Goal: Task Accomplishment & Management: Complete application form

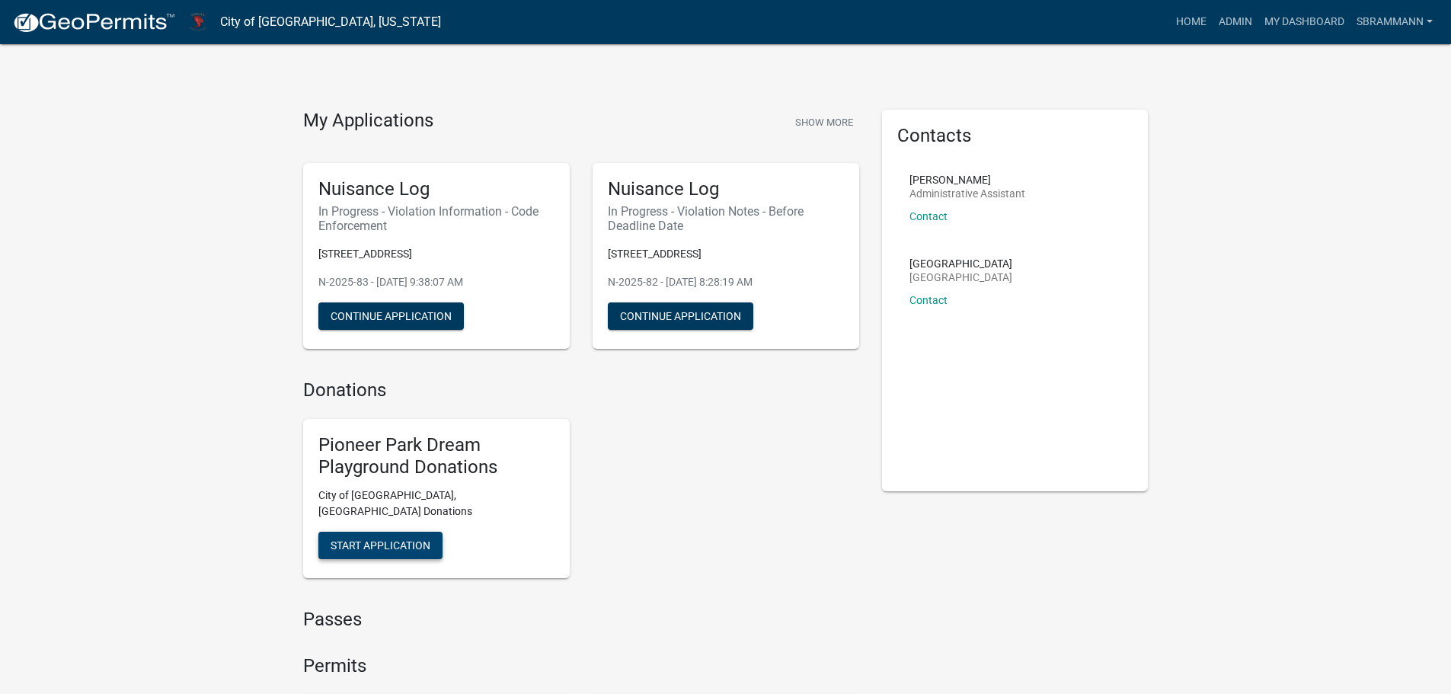
click at [389, 539] on span "Start Application" at bounding box center [381, 545] width 100 height 12
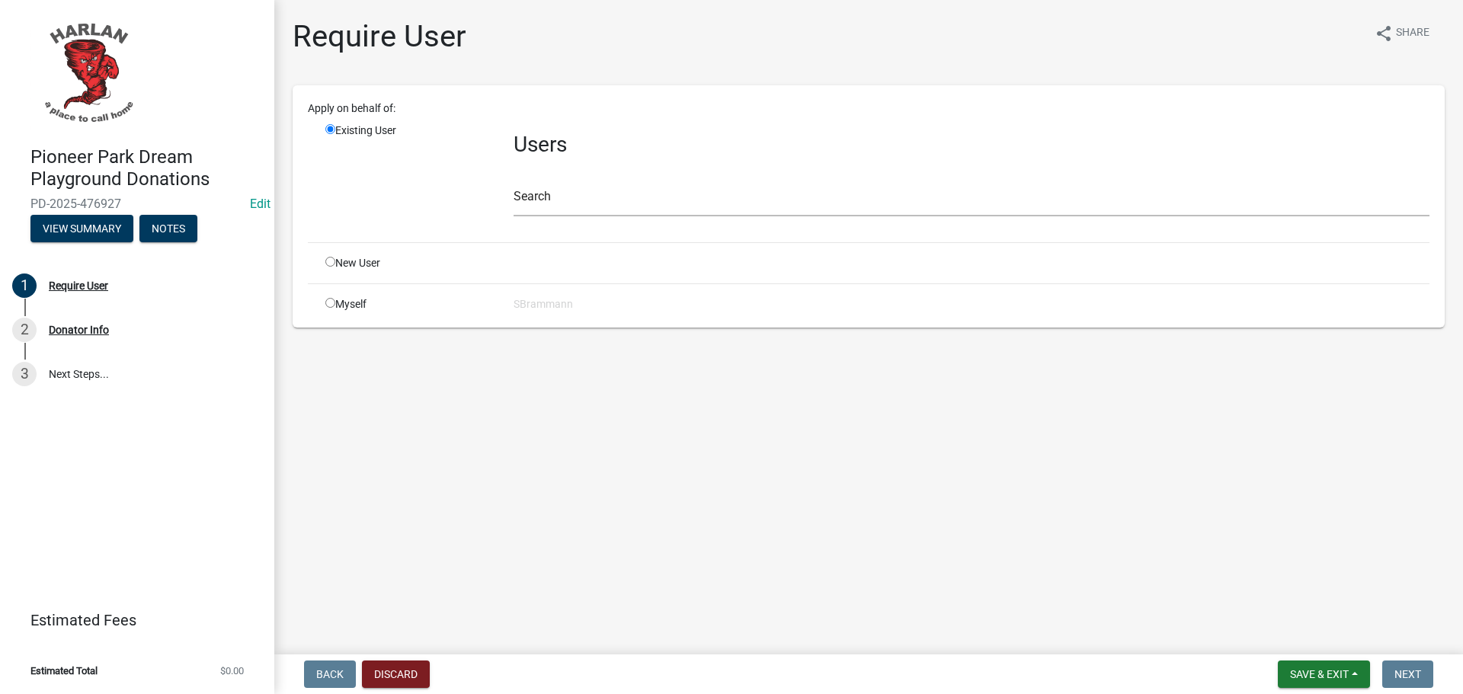
click at [328, 301] on input "radio" at bounding box center [330, 303] width 10 height 10
radio input "true"
radio input "false"
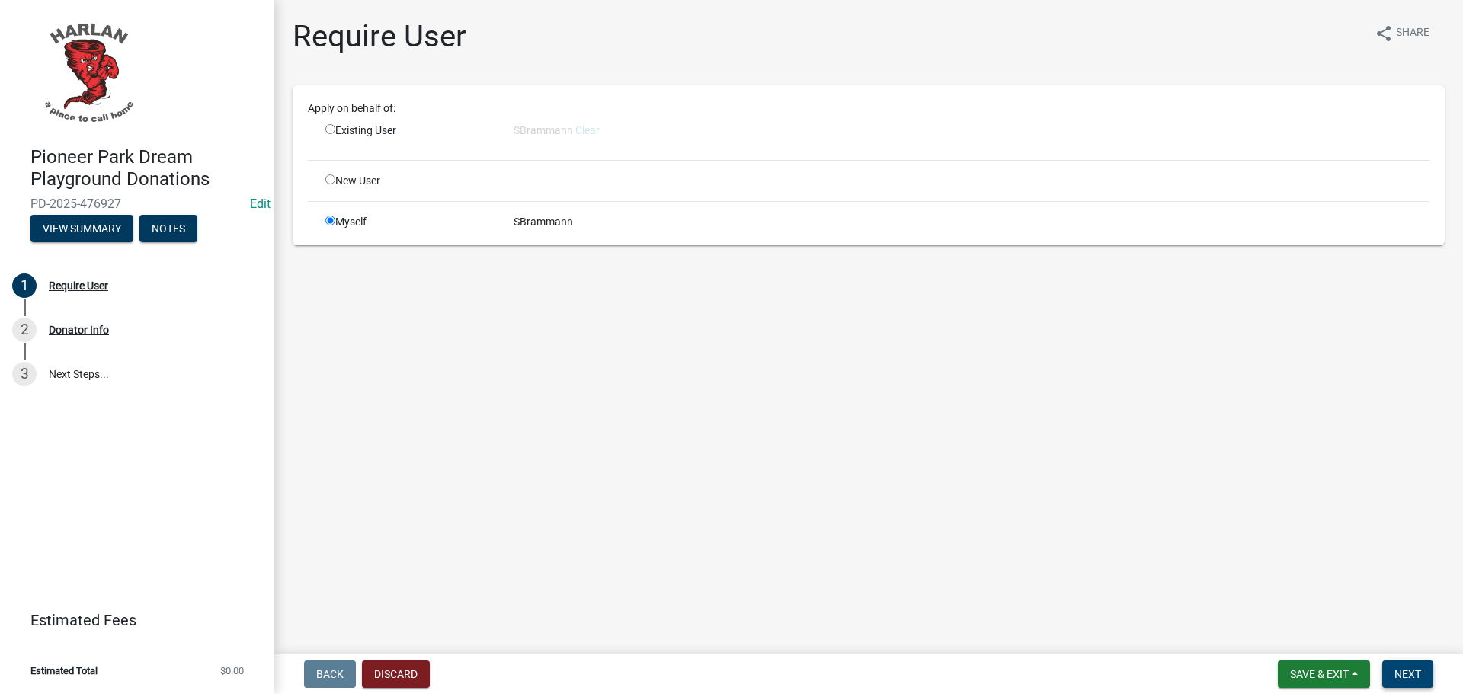
click at [1399, 668] on span "Next" at bounding box center [1407, 674] width 27 height 12
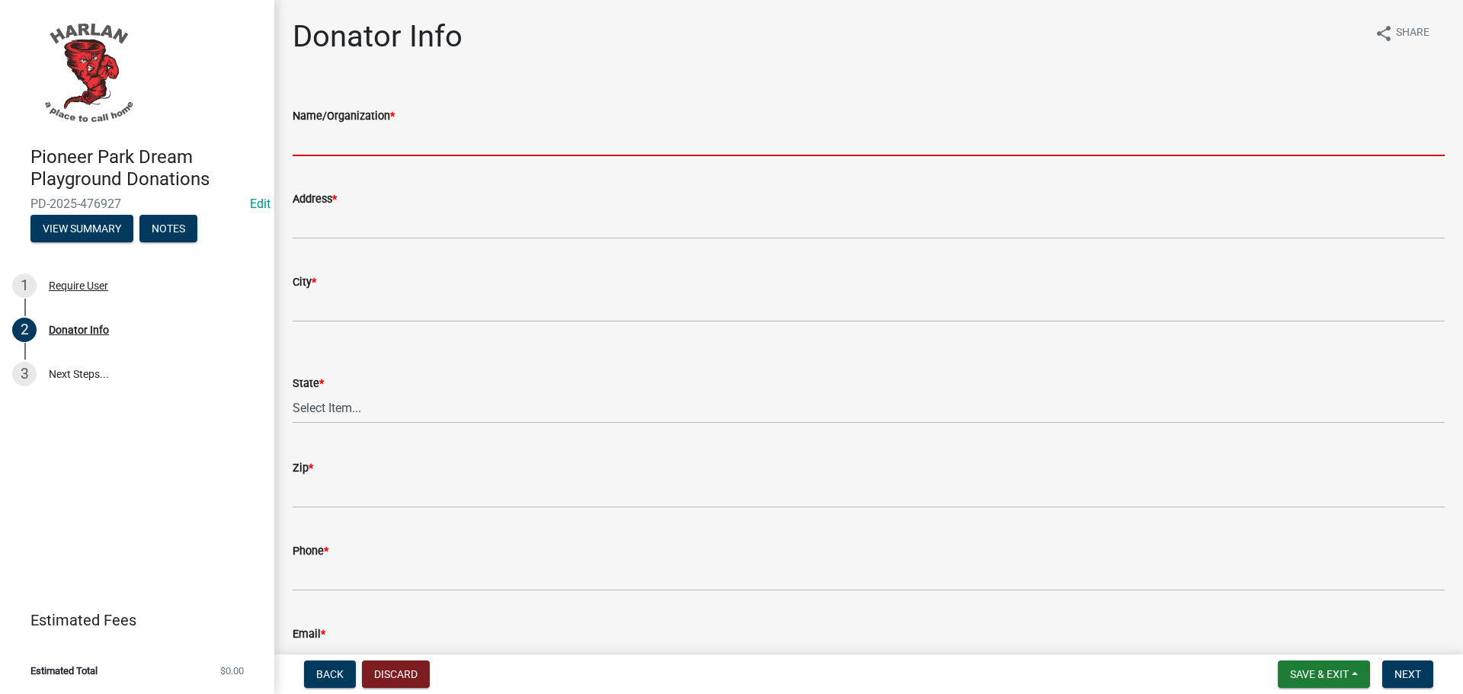
click at [329, 145] on input "Name/Organization *" at bounding box center [869, 140] width 1152 height 31
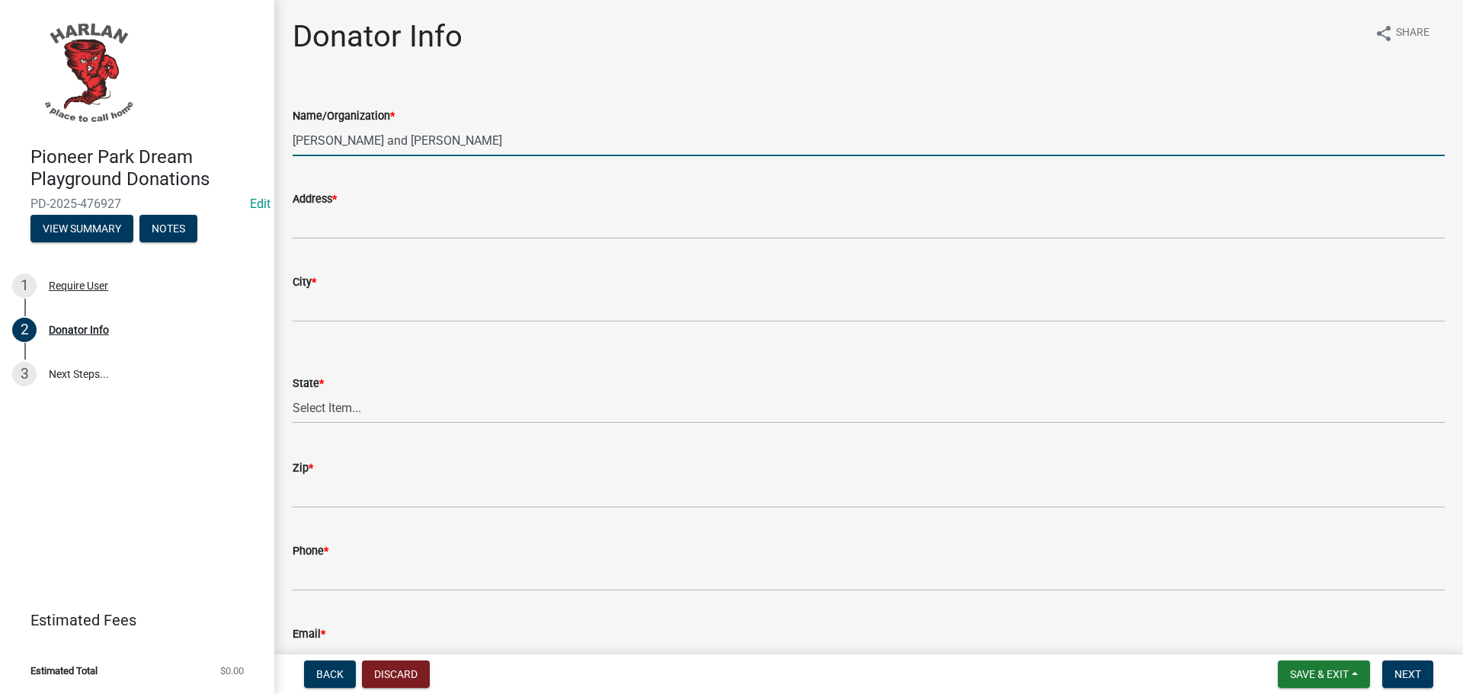
type input "[PERSON_NAME] and [PERSON_NAME]"
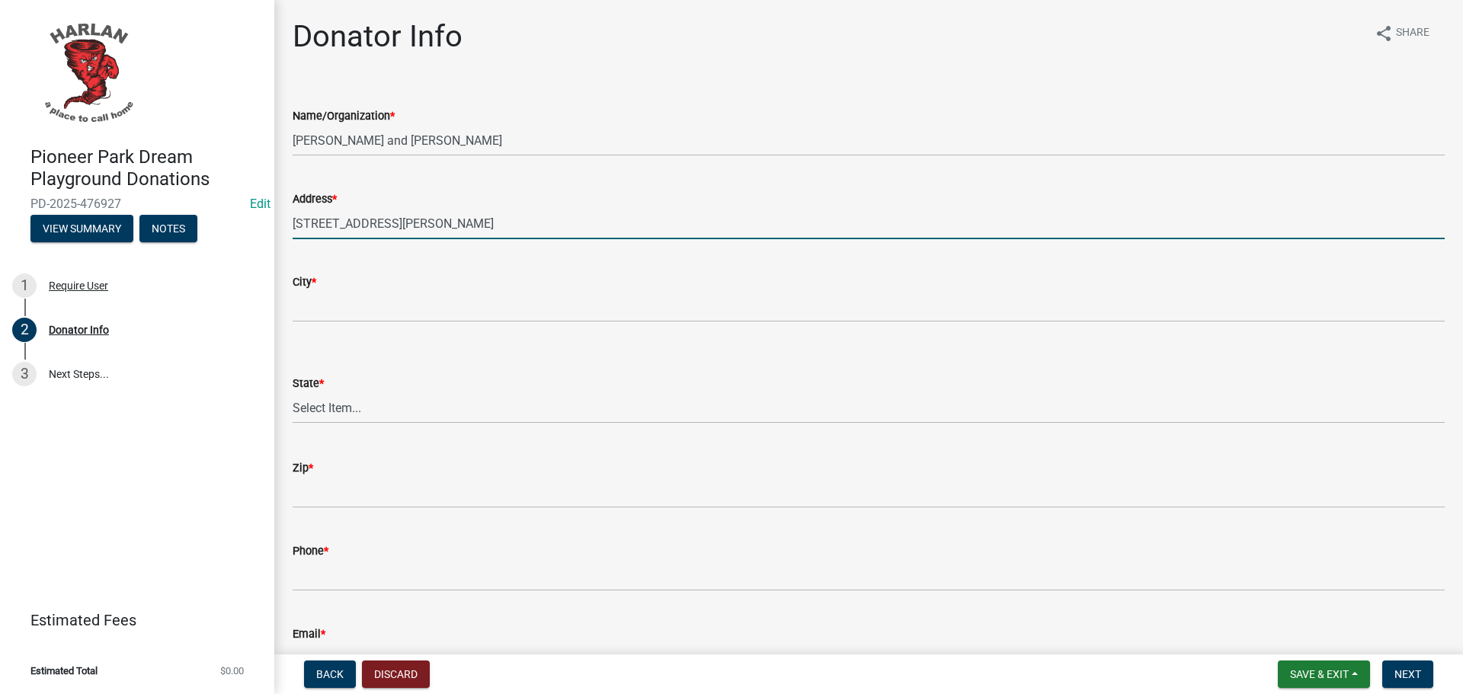
type input "[STREET_ADDRESS][PERSON_NAME]"
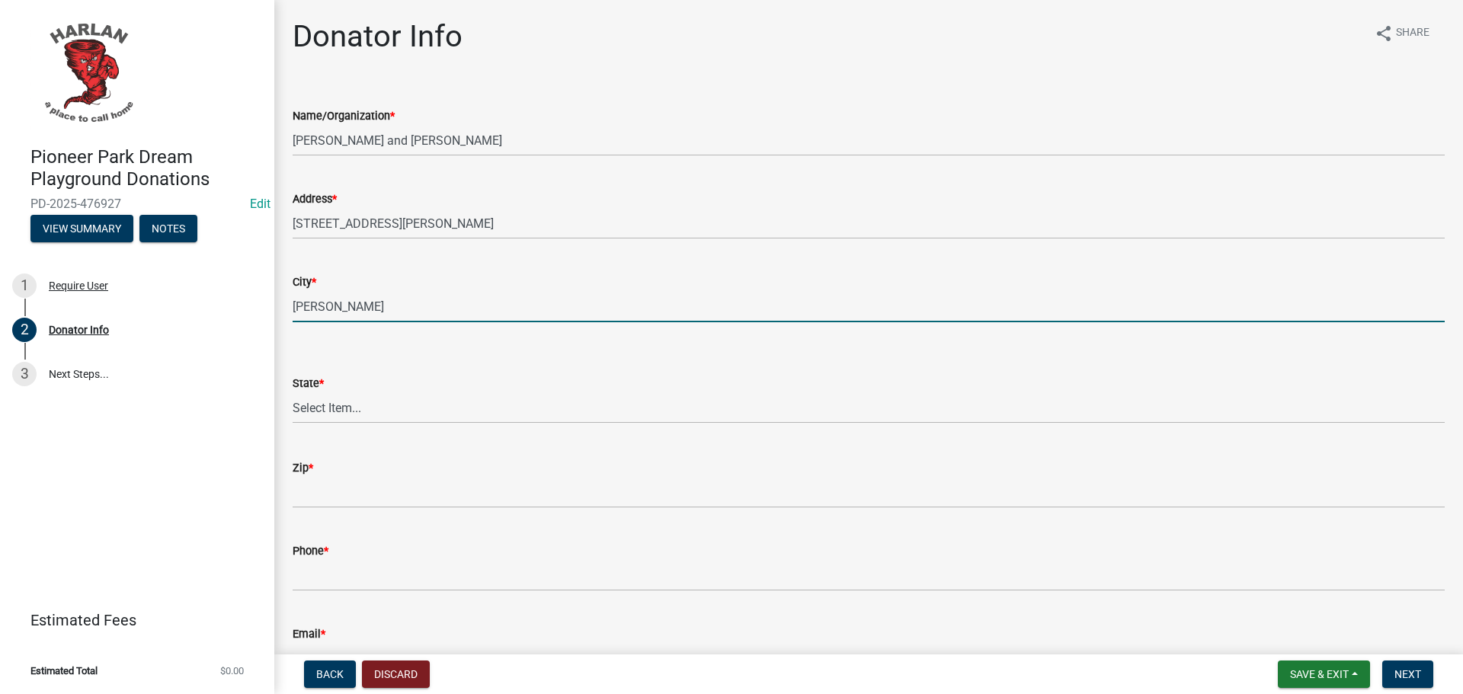
type input "[PERSON_NAME]"
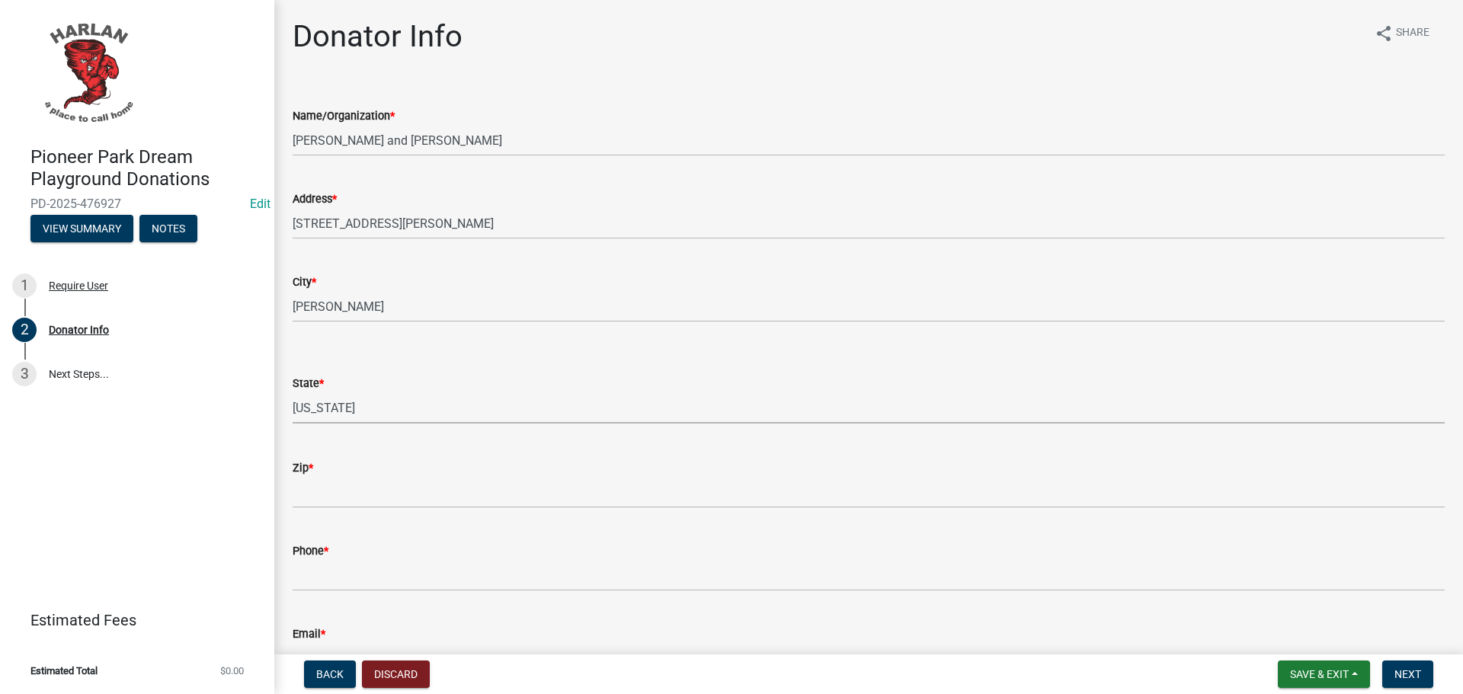
select select "IA"
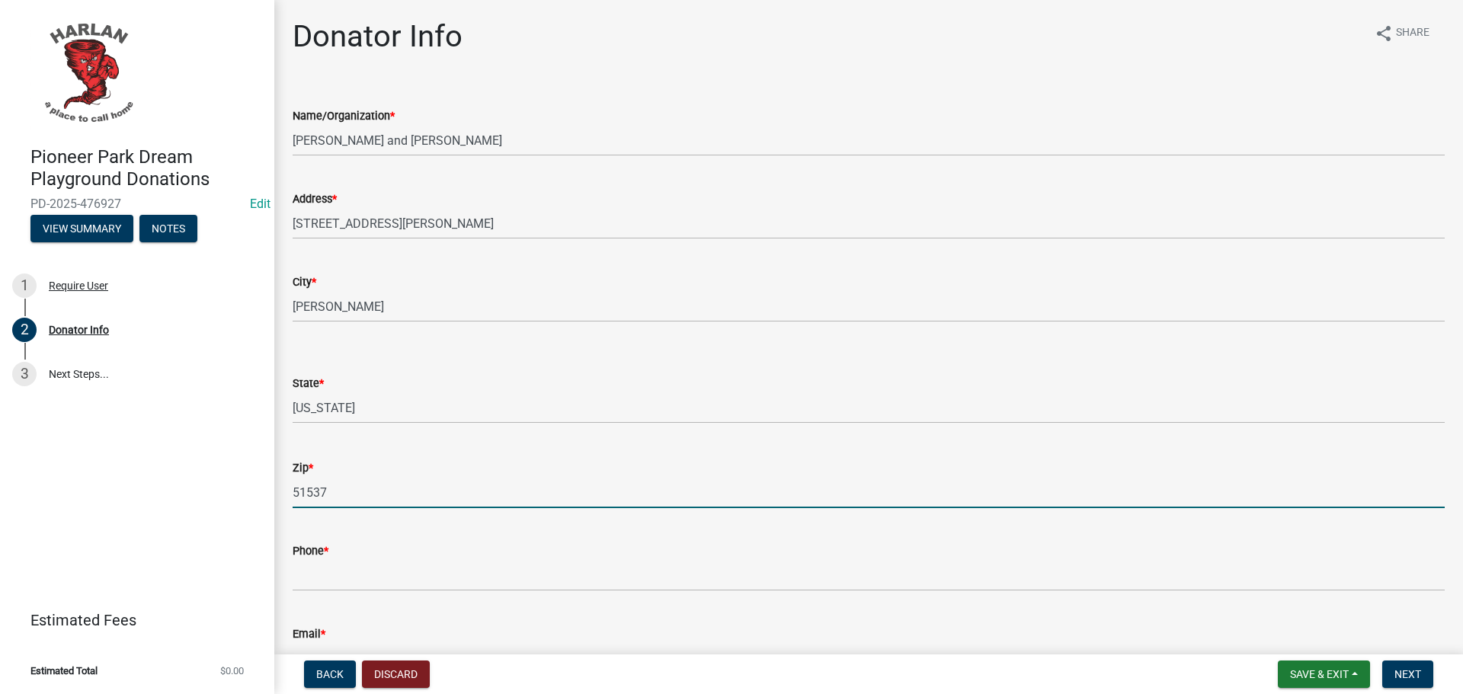
type input "51537"
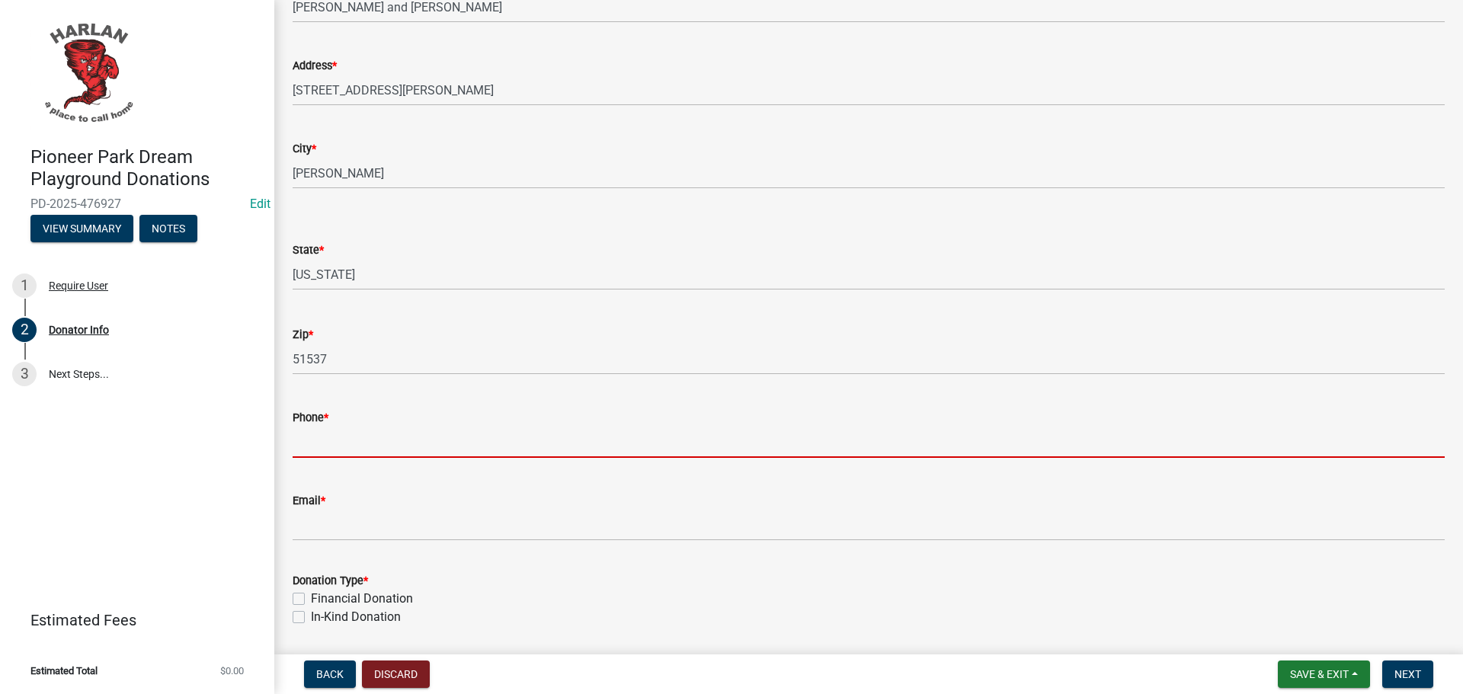
scroll to position [152, 0]
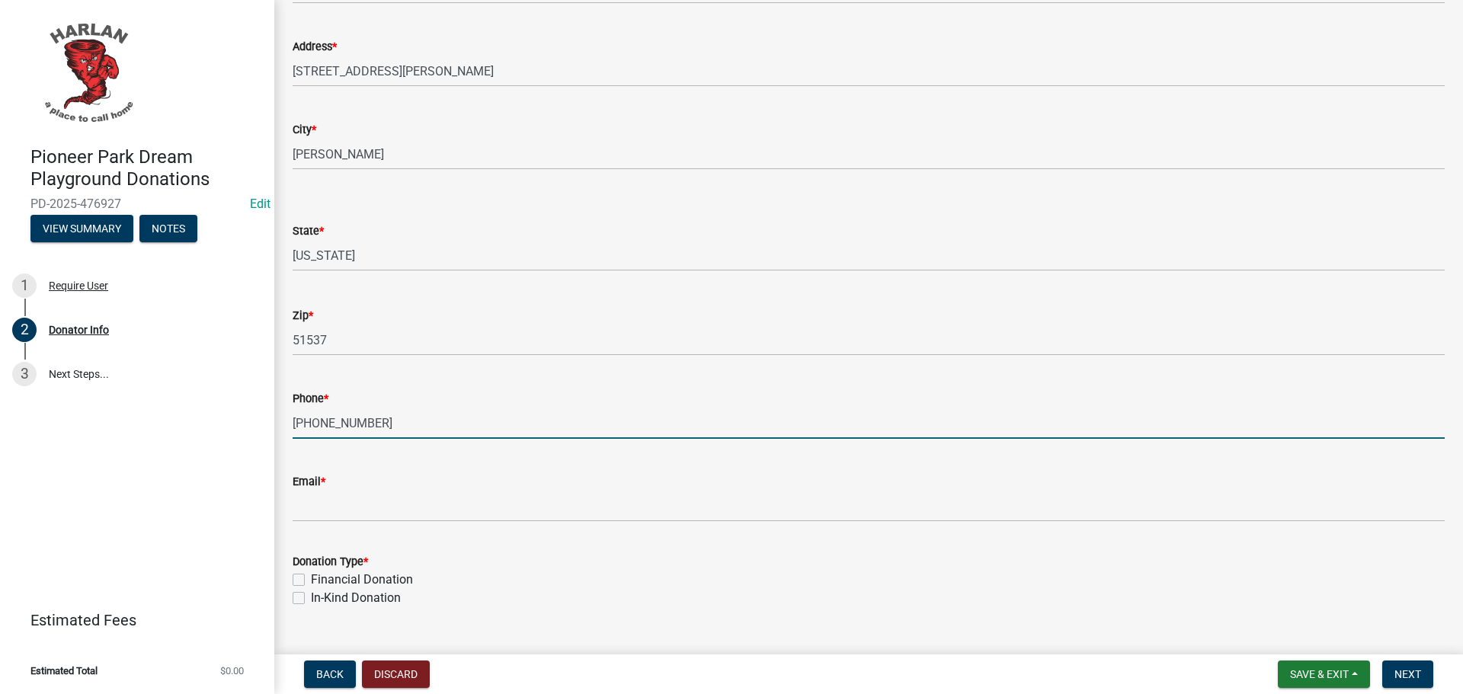
type input "[PHONE_NUMBER]"
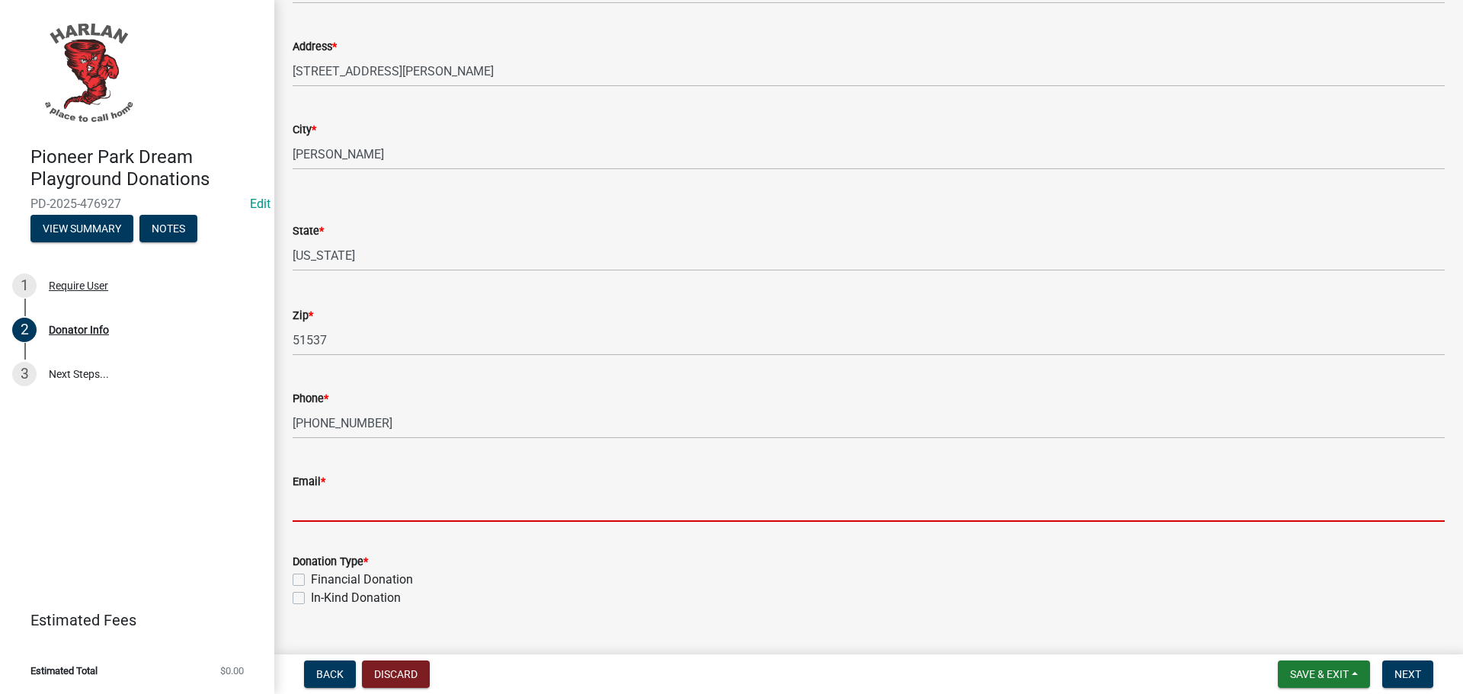
click at [309, 502] on input "Email *" at bounding box center [869, 506] width 1152 height 31
type input "[EMAIL_ADDRESS][DOMAIN_NAME]"
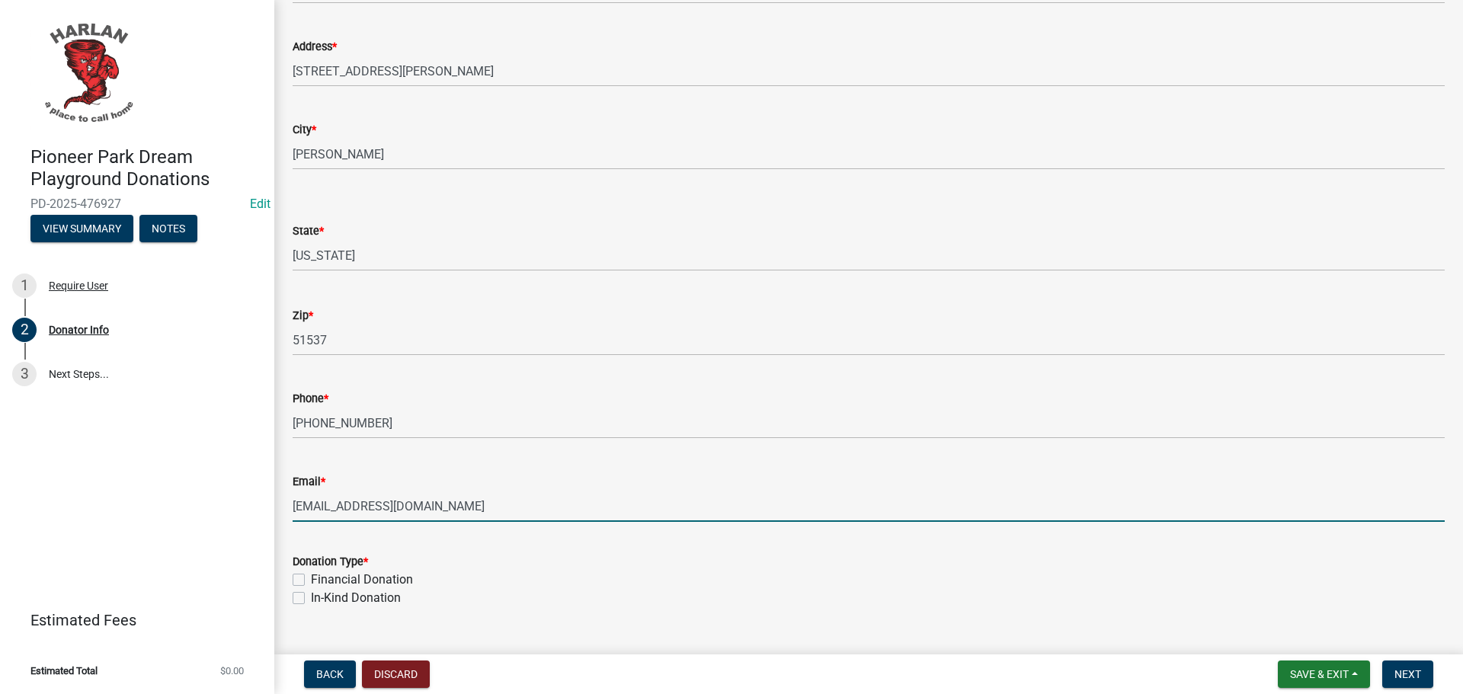
click at [311, 579] on label "Financial Donation" at bounding box center [362, 580] width 102 height 18
click at [311, 579] on input "Financial Donation" at bounding box center [316, 576] width 10 height 10
checkbox input "true"
checkbox input "false"
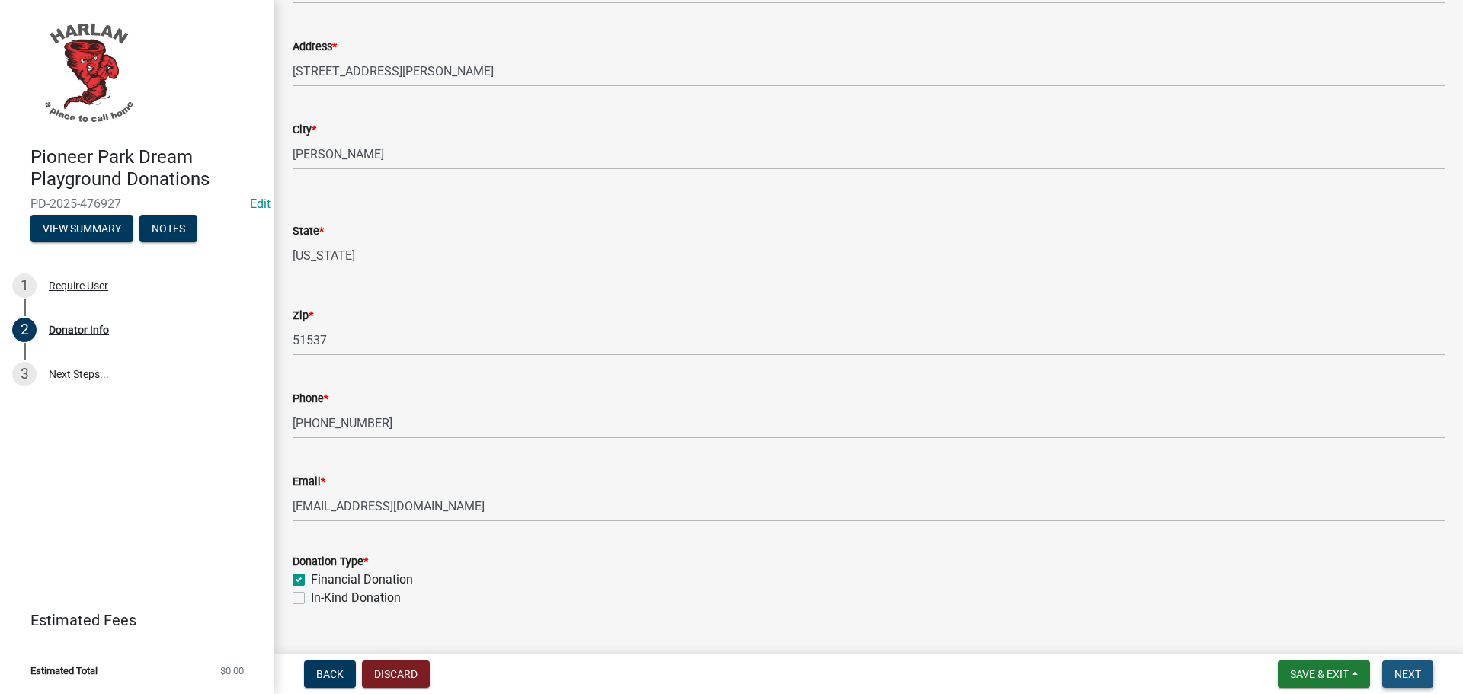
click at [1405, 674] on span "Next" at bounding box center [1407, 674] width 27 height 12
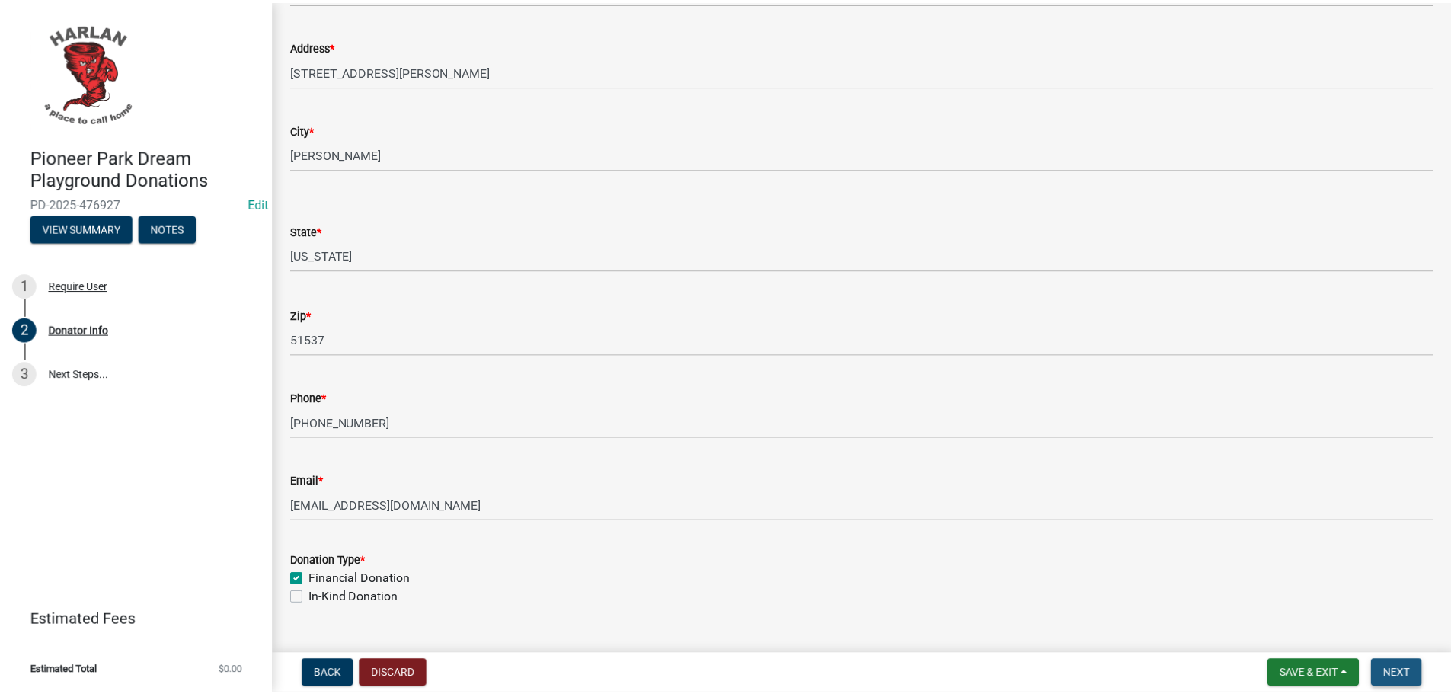
scroll to position [0, 0]
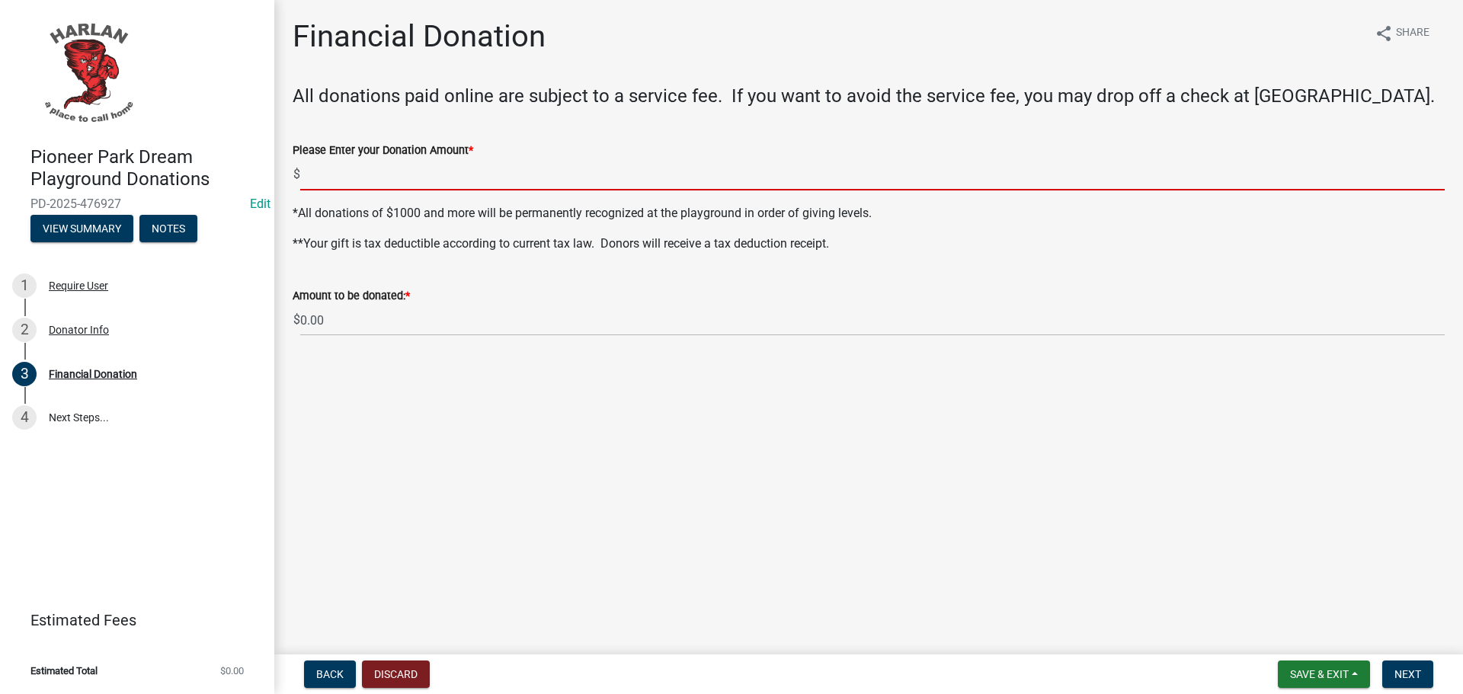
click at [338, 179] on input "text" at bounding box center [872, 174] width 1144 height 31
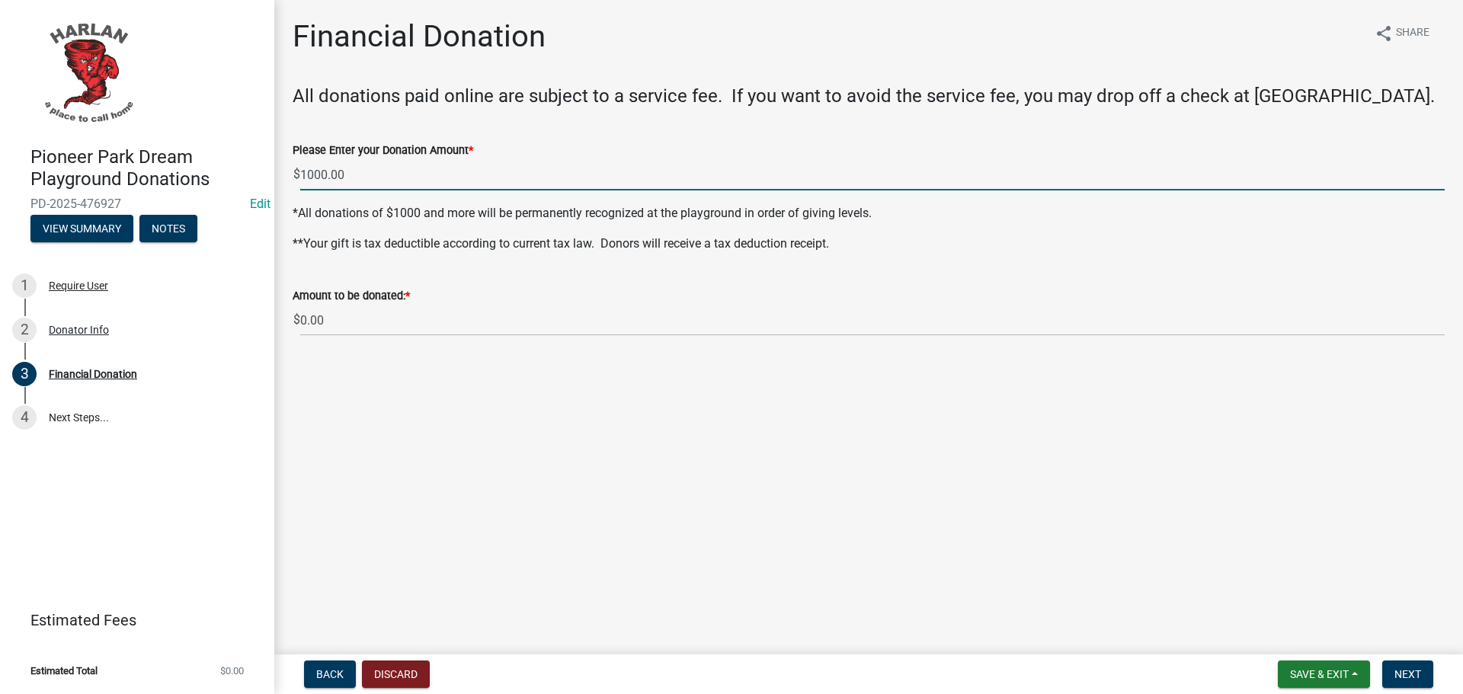
type input "1000"
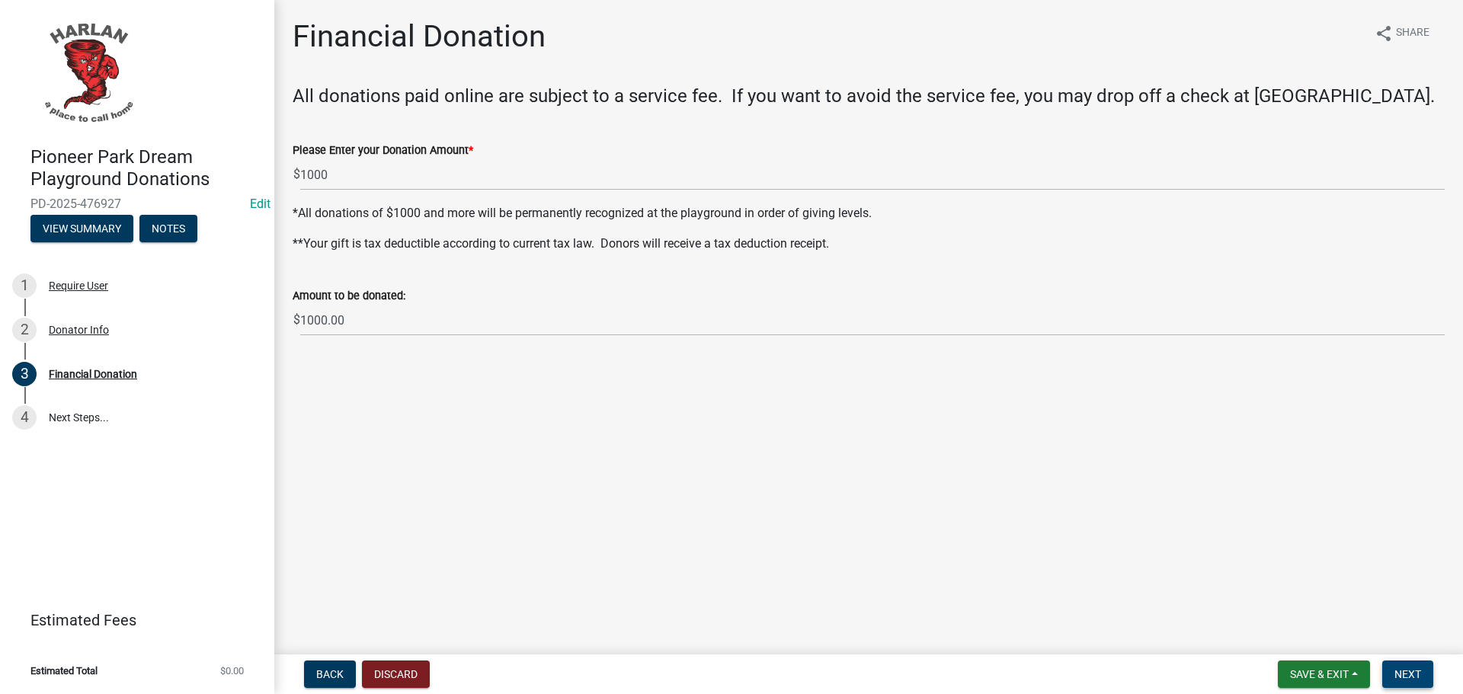
click at [1414, 673] on span "Next" at bounding box center [1407, 674] width 27 height 12
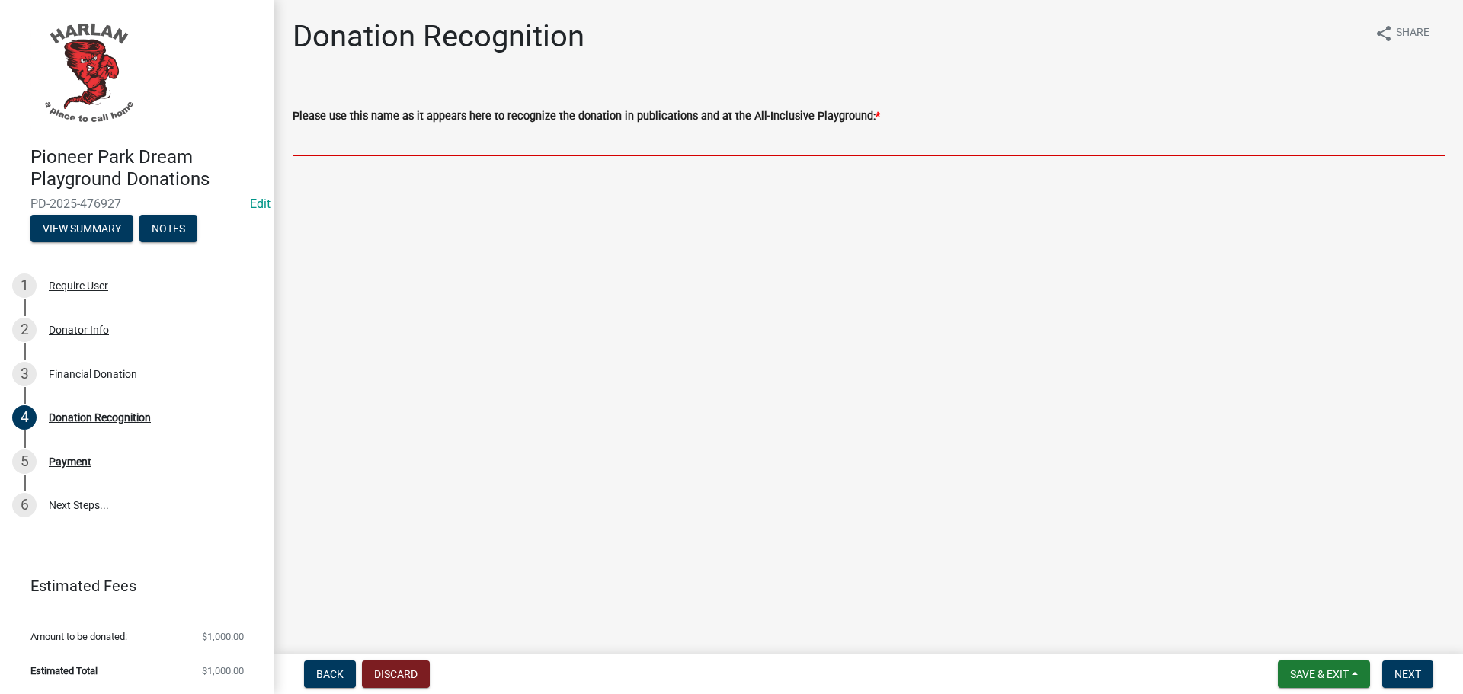
click at [302, 141] on input "Please use this name as it appears here to recognize the donation in publicatio…" at bounding box center [869, 140] width 1152 height 31
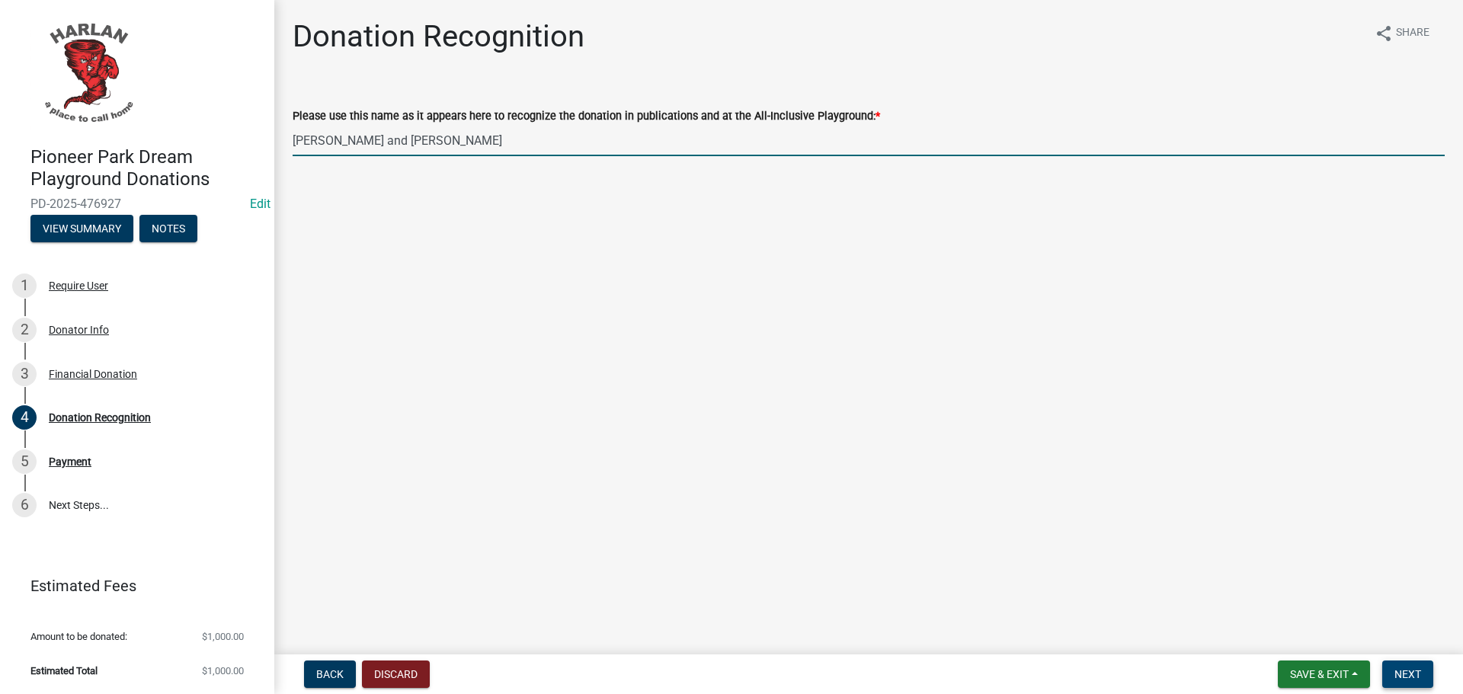
type input "[PERSON_NAME] and [PERSON_NAME]"
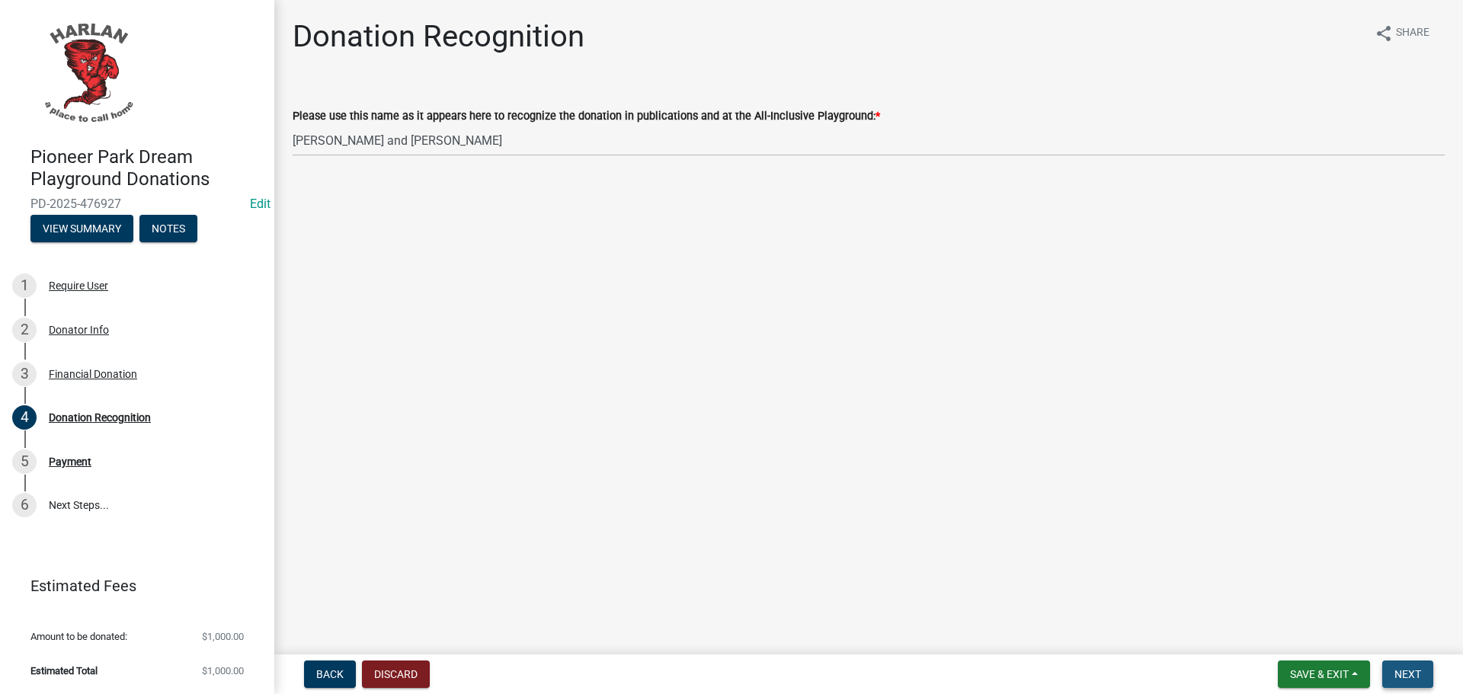
click at [1406, 675] on span "Next" at bounding box center [1407, 674] width 27 height 12
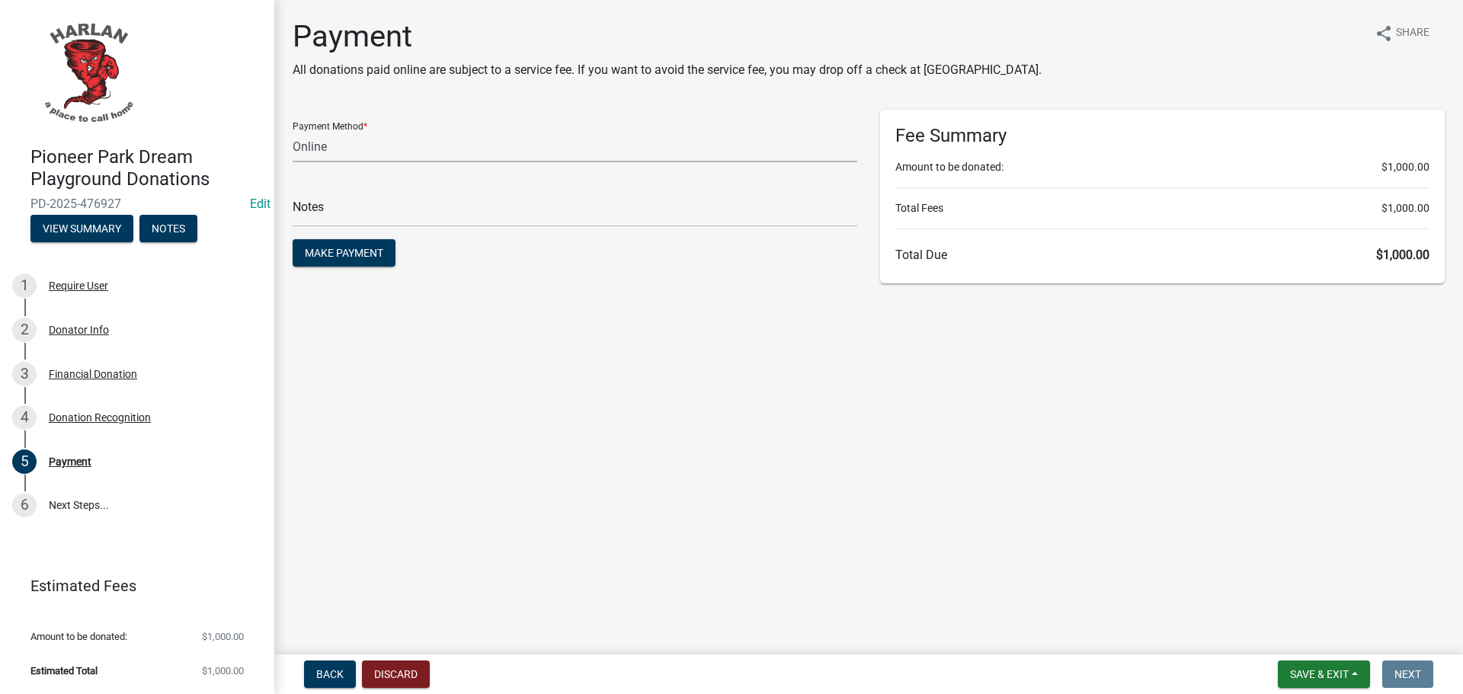
click at [319, 148] on select "Credit Card POS Check Cash Online" at bounding box center [575, 146] width 564 height 31
select select "1: 0"
click at [293, 131] on select "Credit Card POS Check Cash Online" at bounding box center [575, 146] width 564 height 31
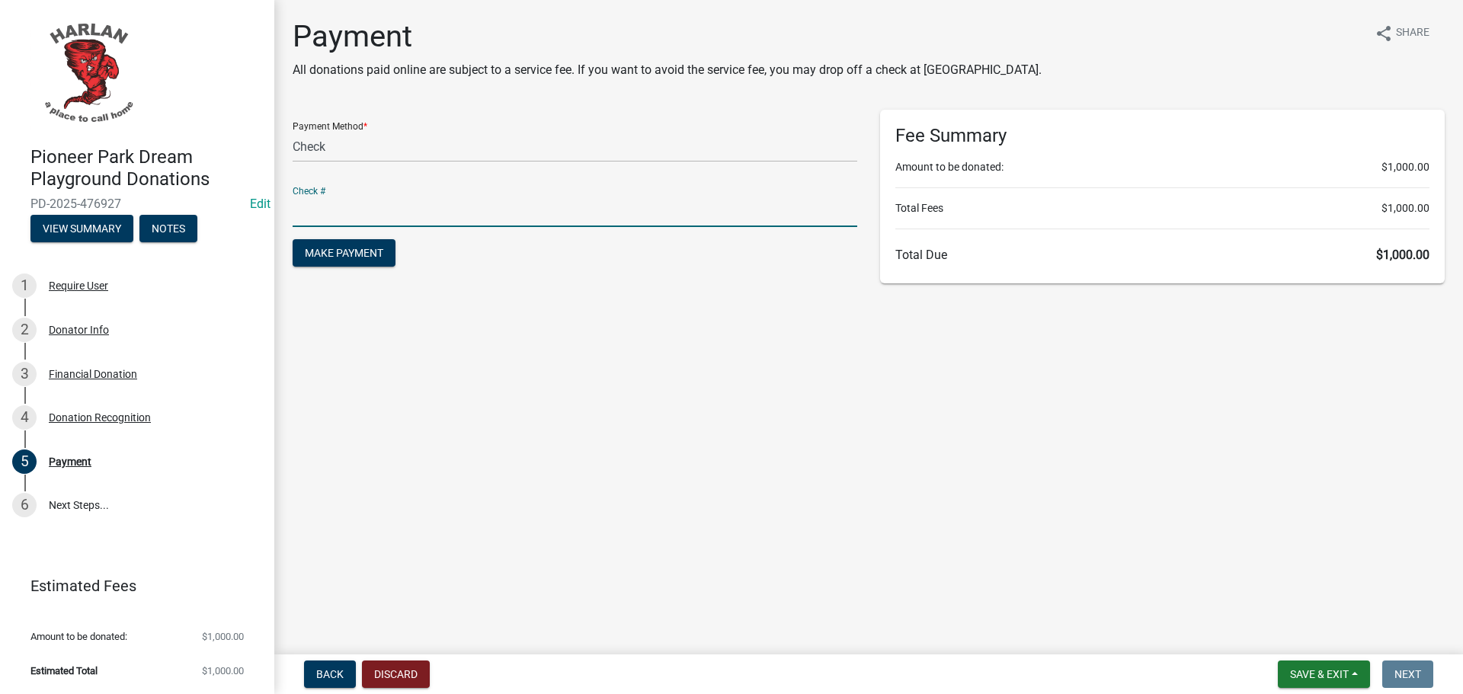
click at [327, 219] on input "text" at bounding box center [575, 211] width 564 height 31
type input "4"
type input "5242/7279"
click at [338, 254] on span "Make Payment" at bounding box center [344, 253] width 78 height 12
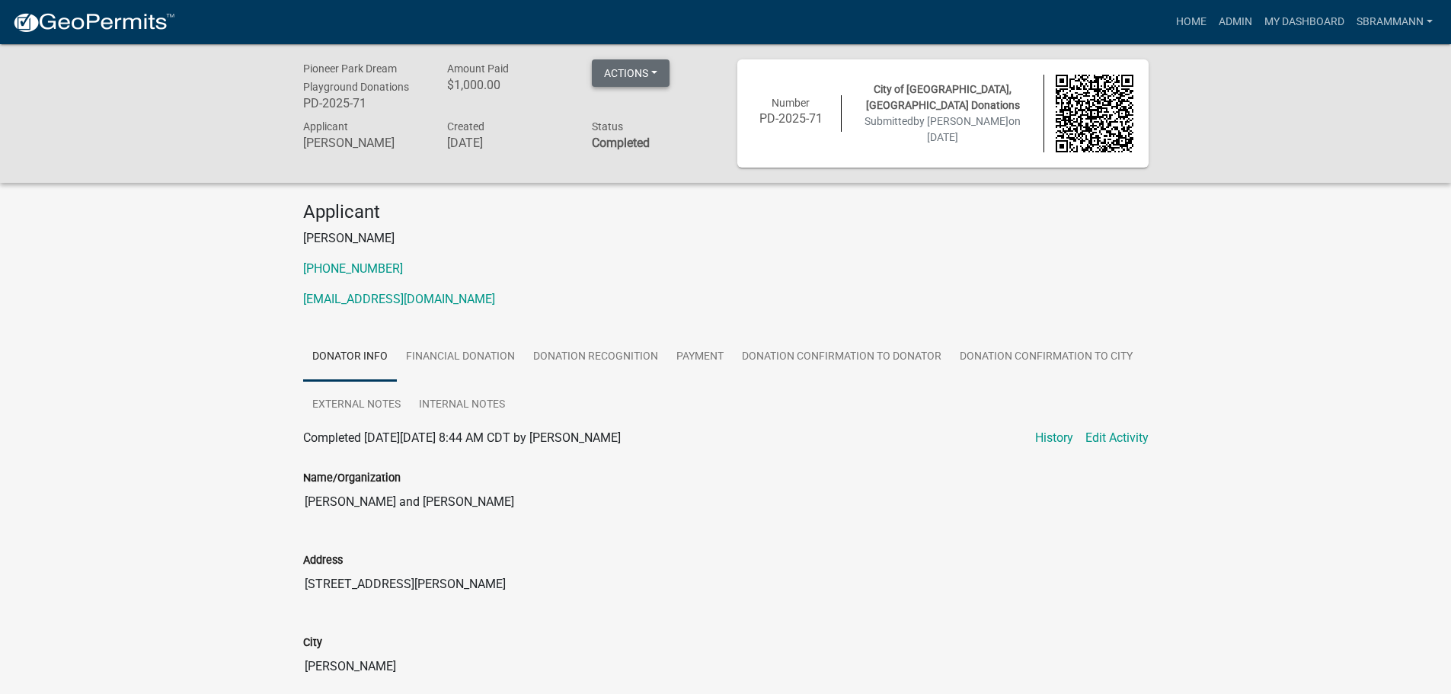
click at [619, 65] on button "Actions" at bounding box center [631, 72] width 78 height 27
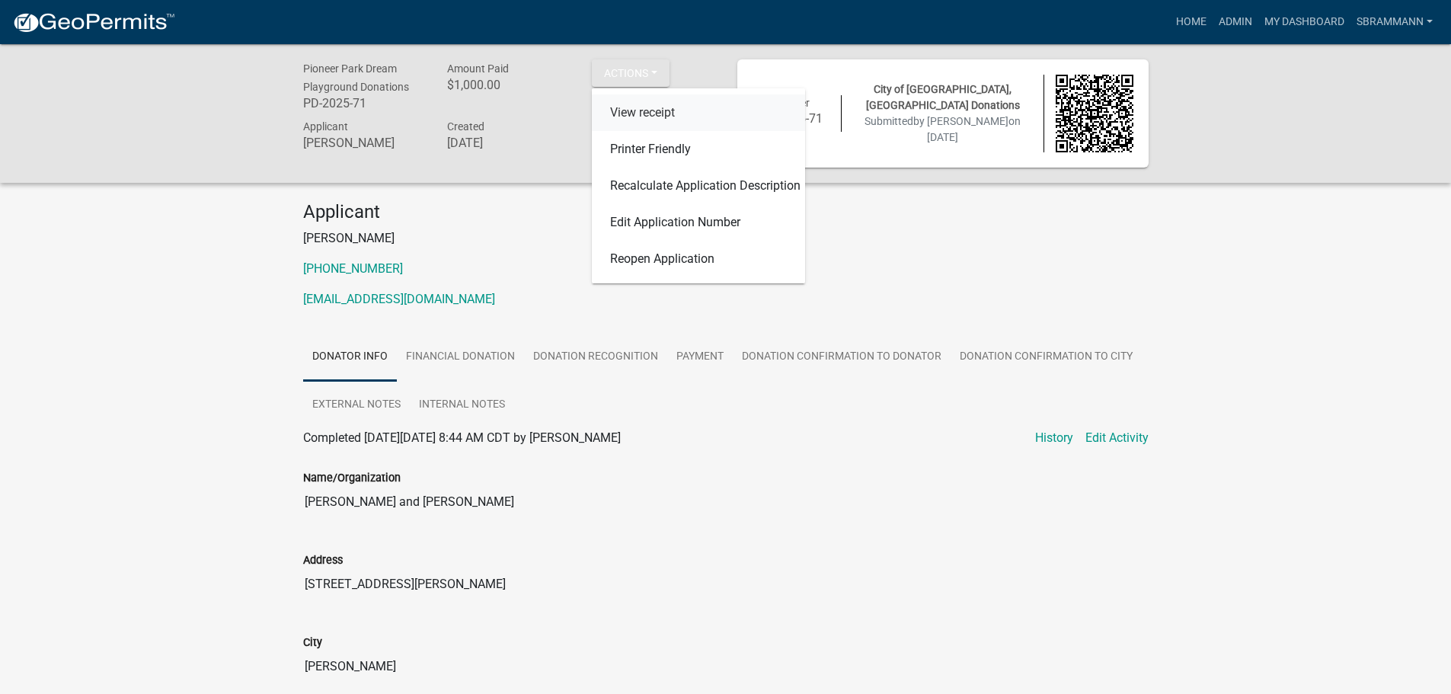
click at [623, 109] on link "View receipt" at bounding box center [698, 112] width 213 height 37
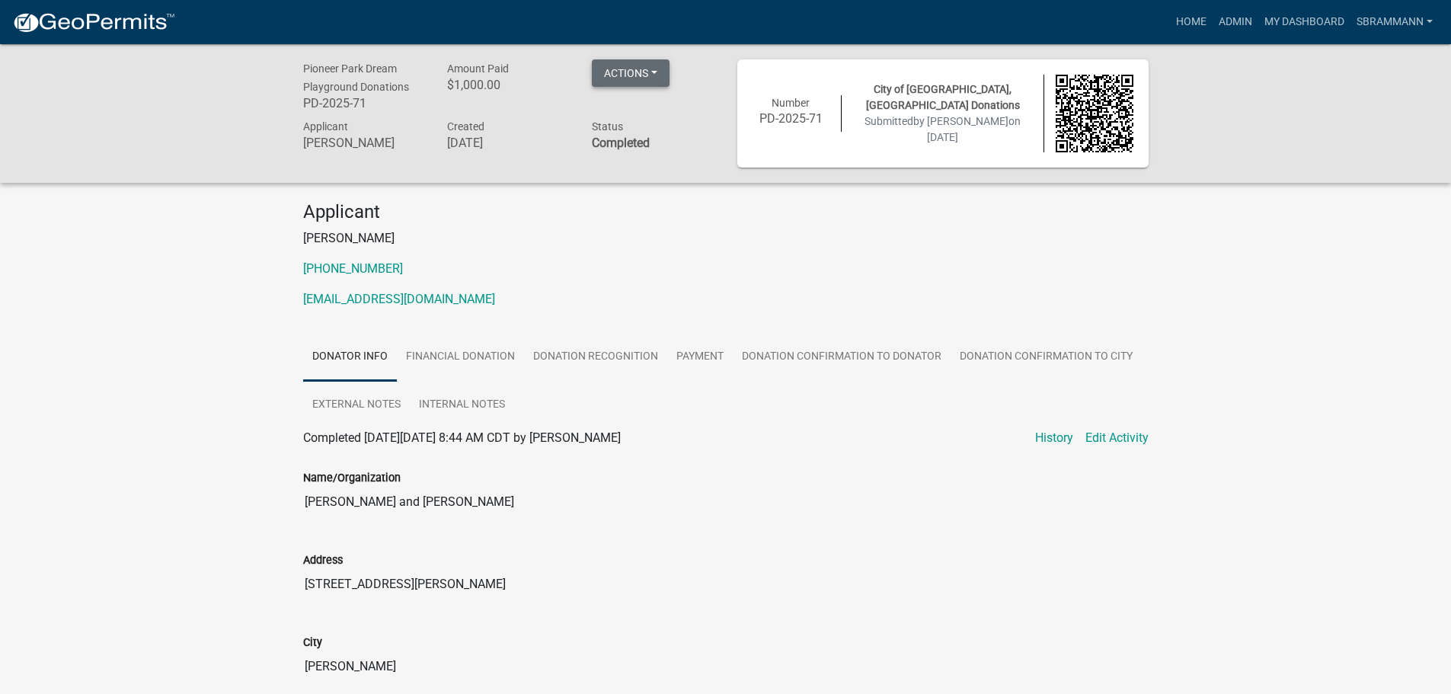
click at [635, 74] on button "Actions" at bounding box center [631, 72] width 78 height 27
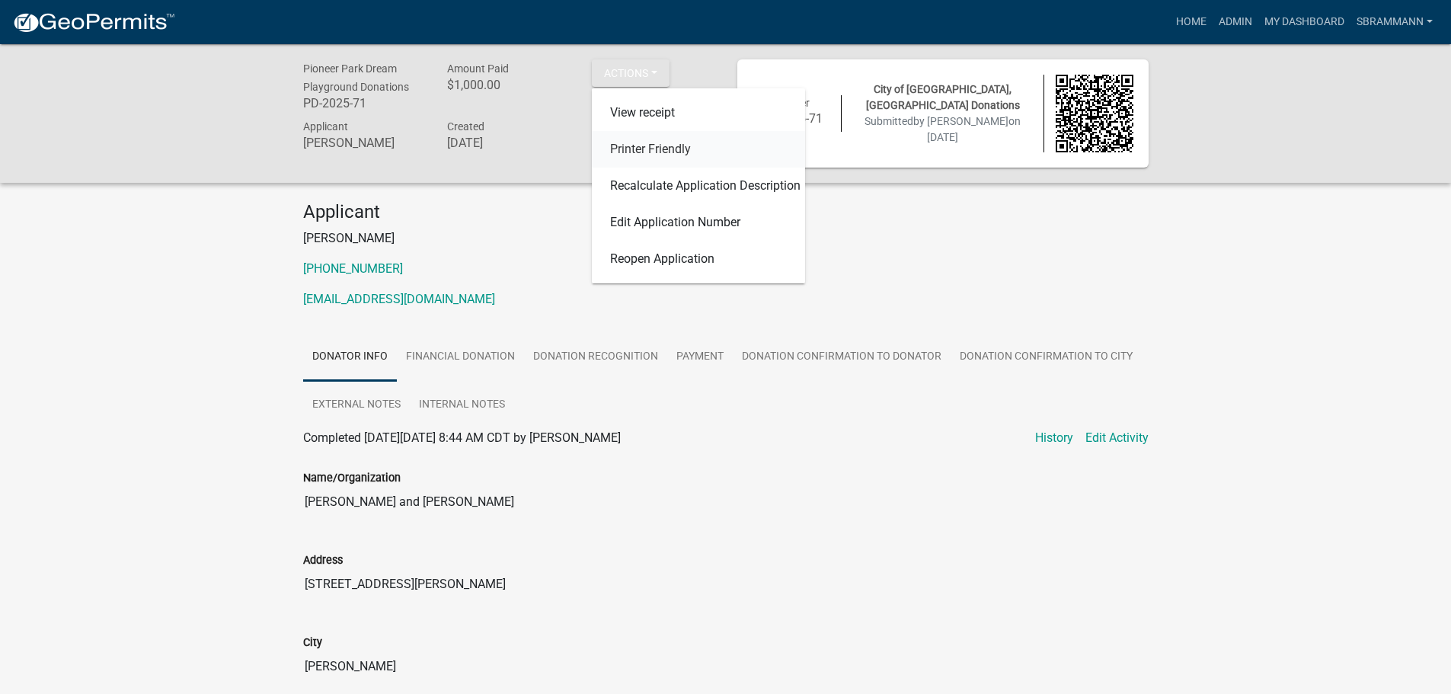
click at [637, 144] on link "Printer Friendly" at bounding box center [698, 149] width 213 height 37
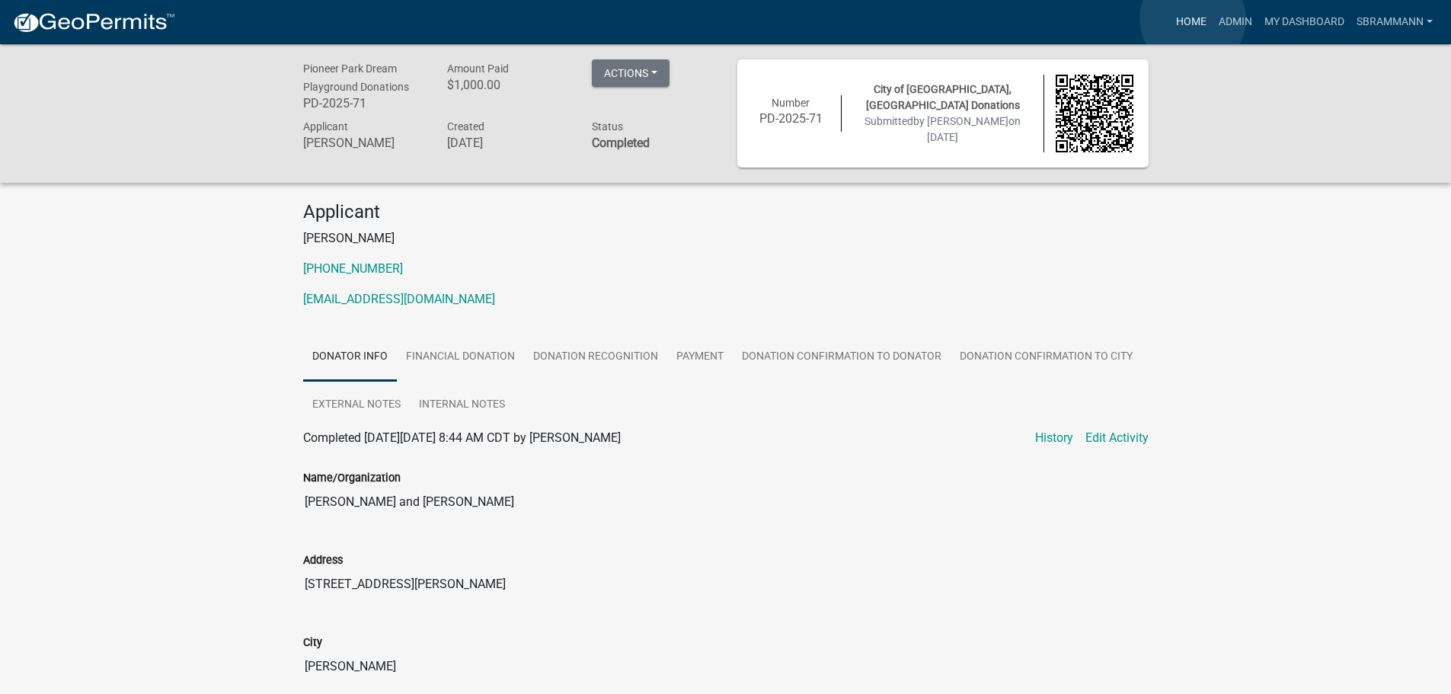
click at [1193, 19] on link "Home" at bounding box center [1191, 22] width 43 height 29
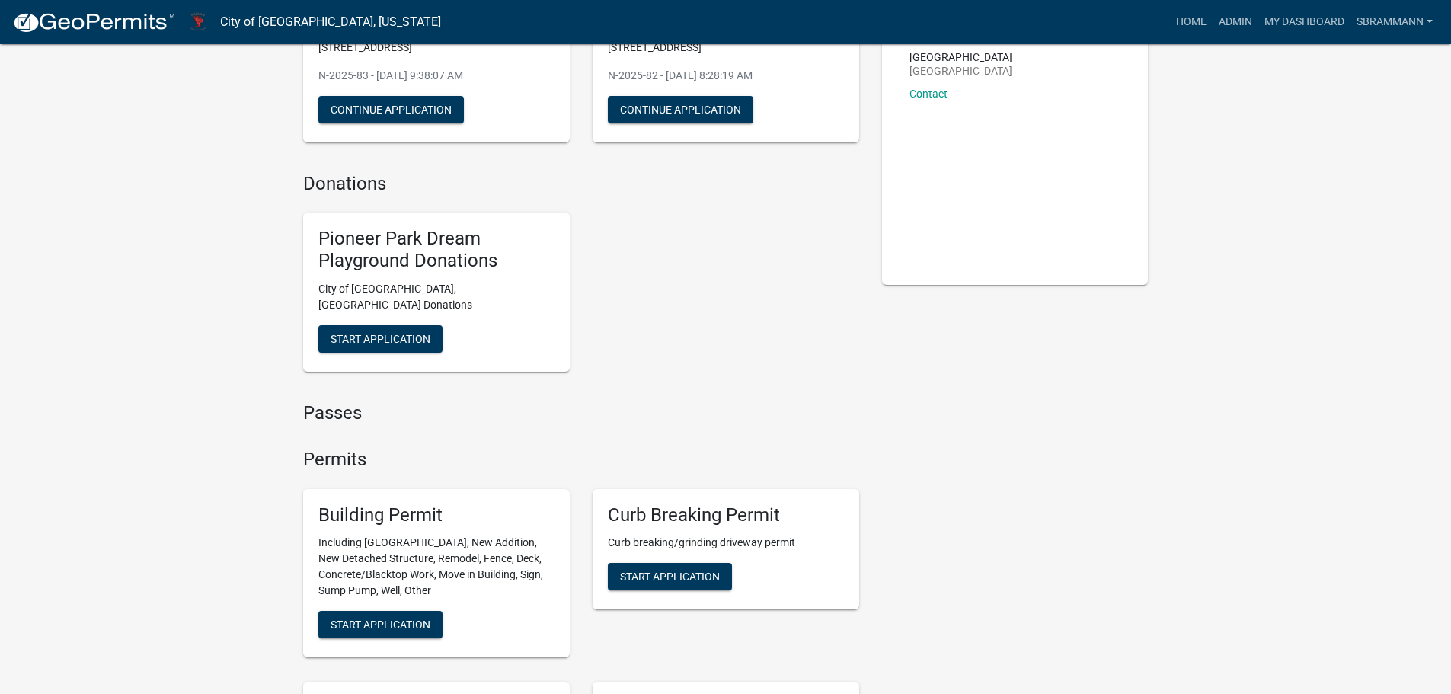
scroll to position [457, 0]
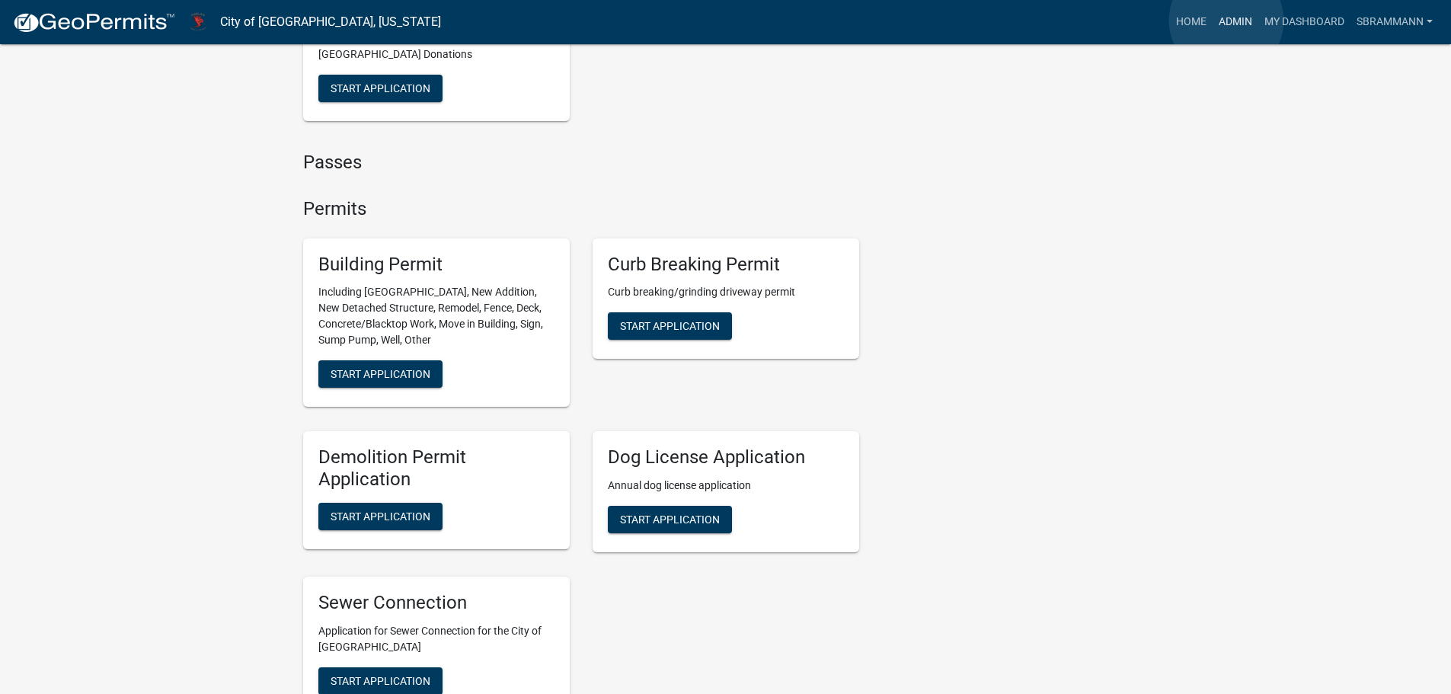
click at [1226, 21] on link "Admin" at bounding box center [1236, 22] width 46 height 29
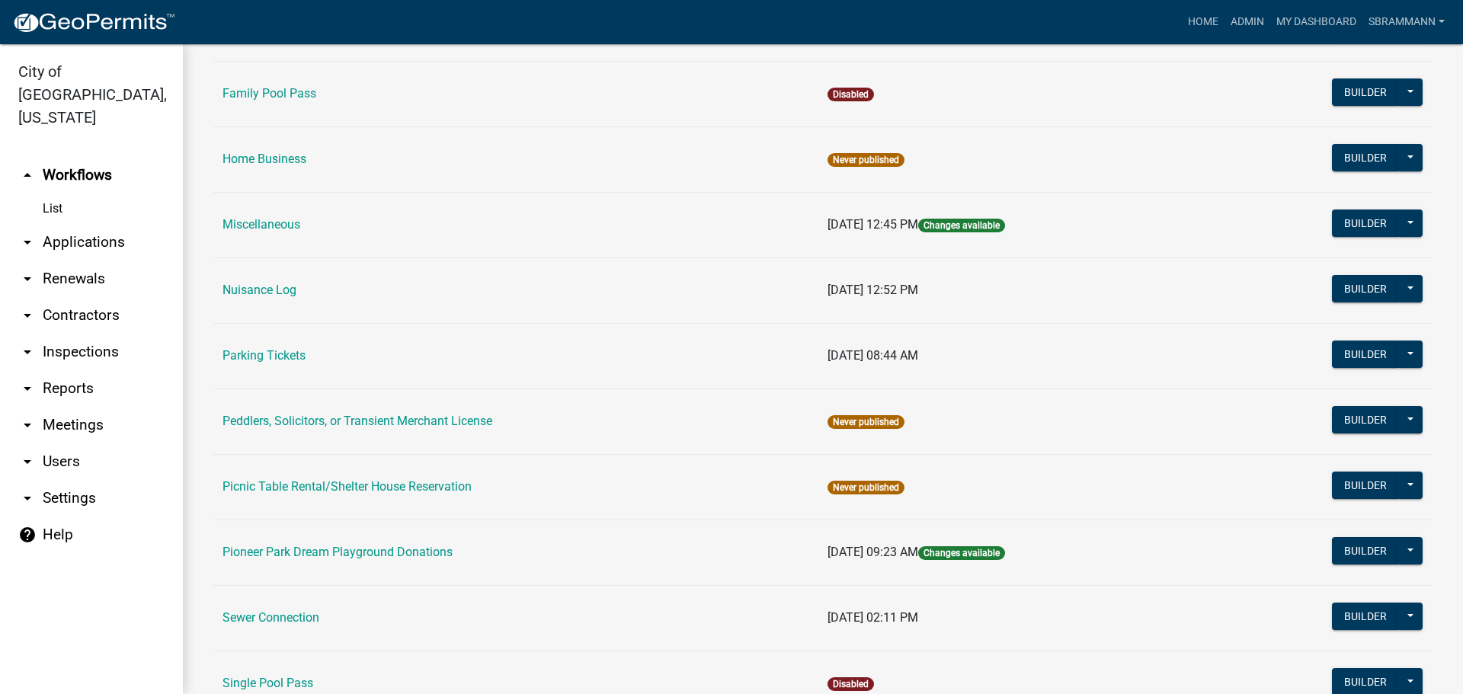
scroll to position [686, 0]
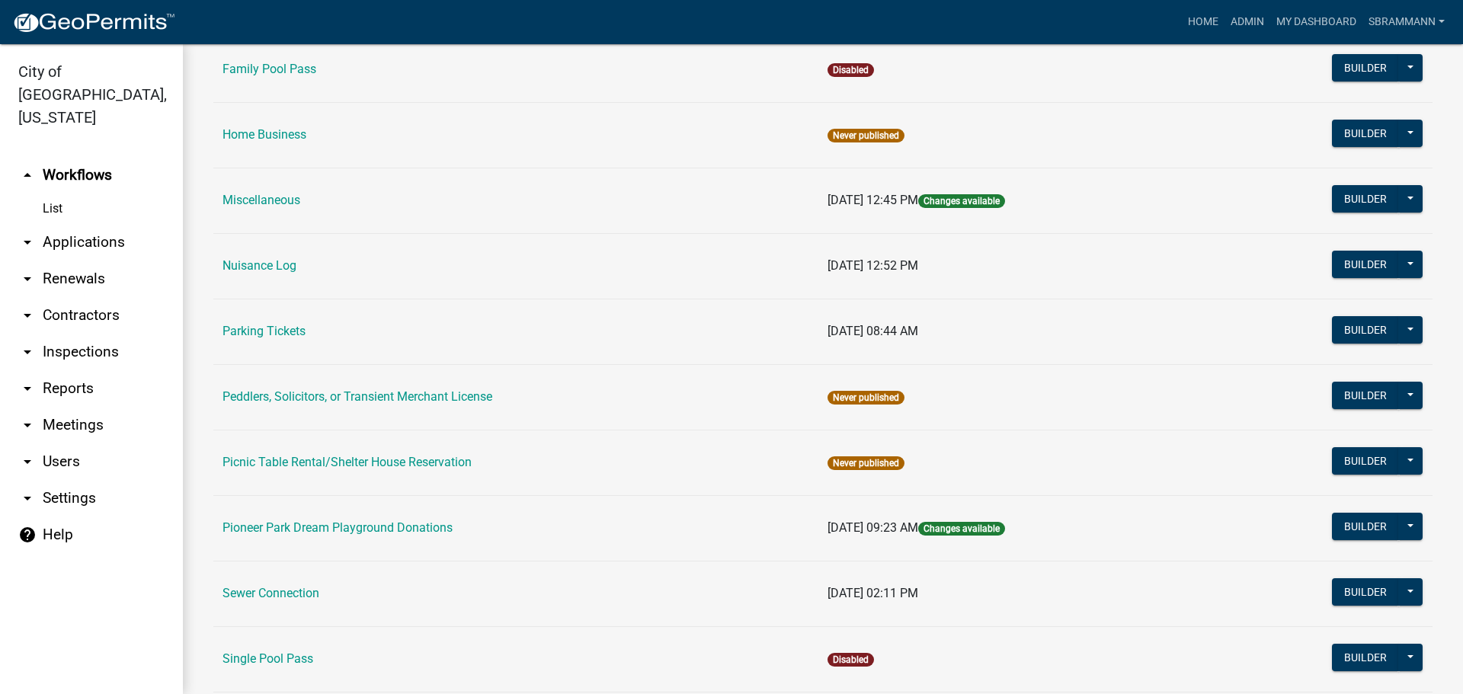
click at [378, 463] on link "Picnic Table Rental/Shelter House Reservation" at bounding box center [346, 462] width 249 height 14
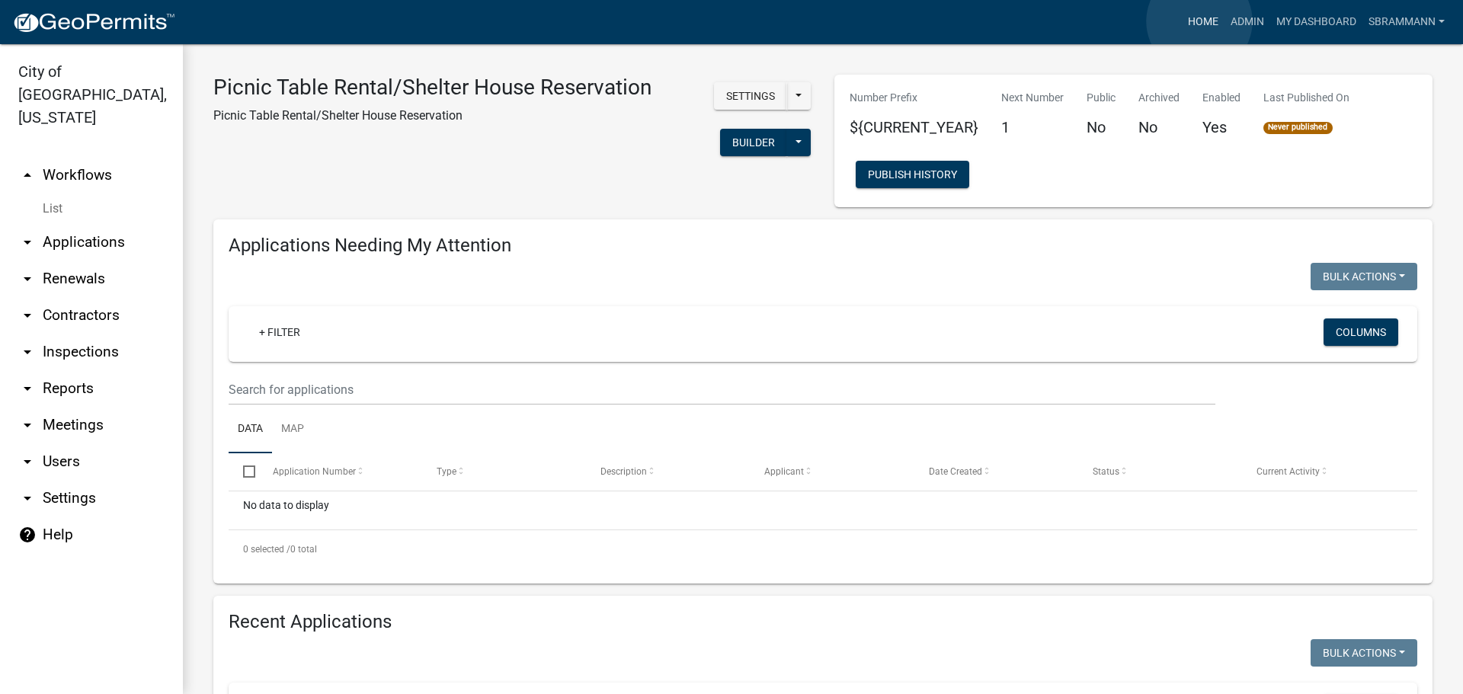
click at [1199, 21] on link "Home" at bounding box center [1202, 22] width 43 height 29
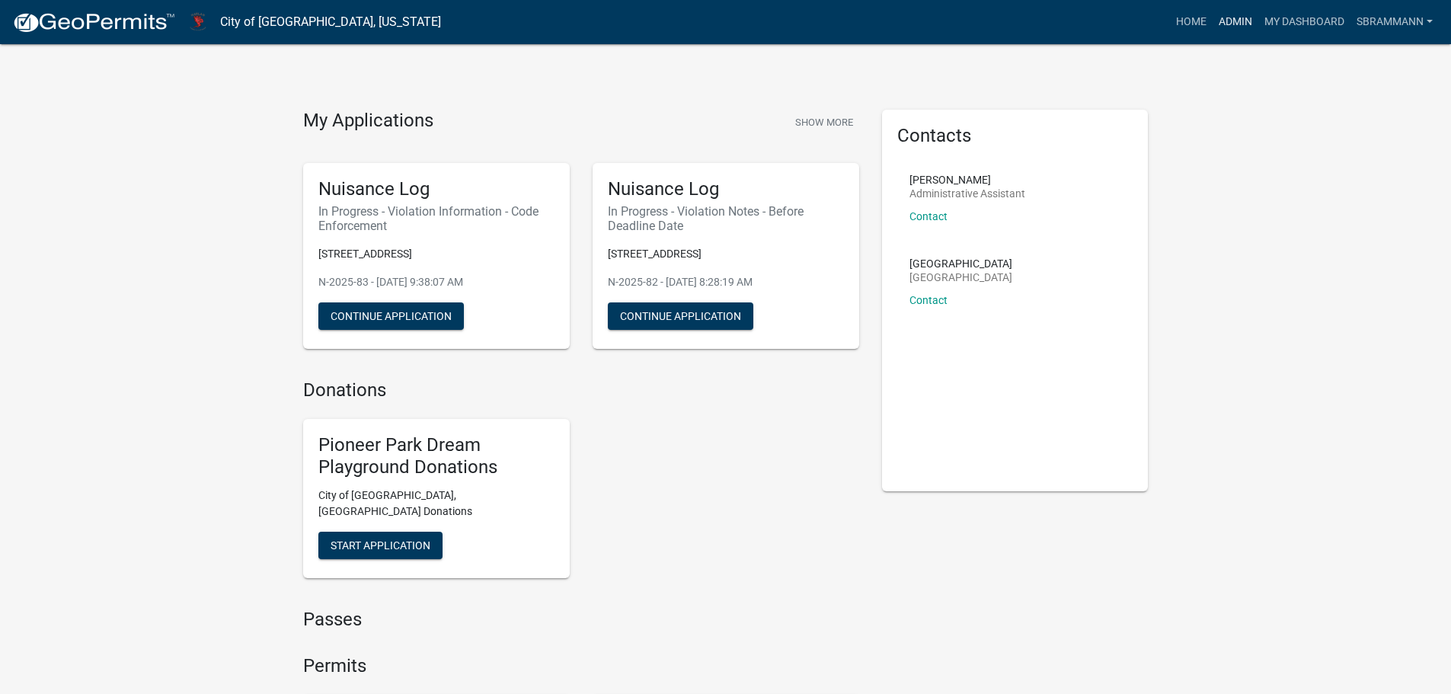
click at [1227, 24] on link "Admin" at bounding box center [1236, 22] width 46 height 29
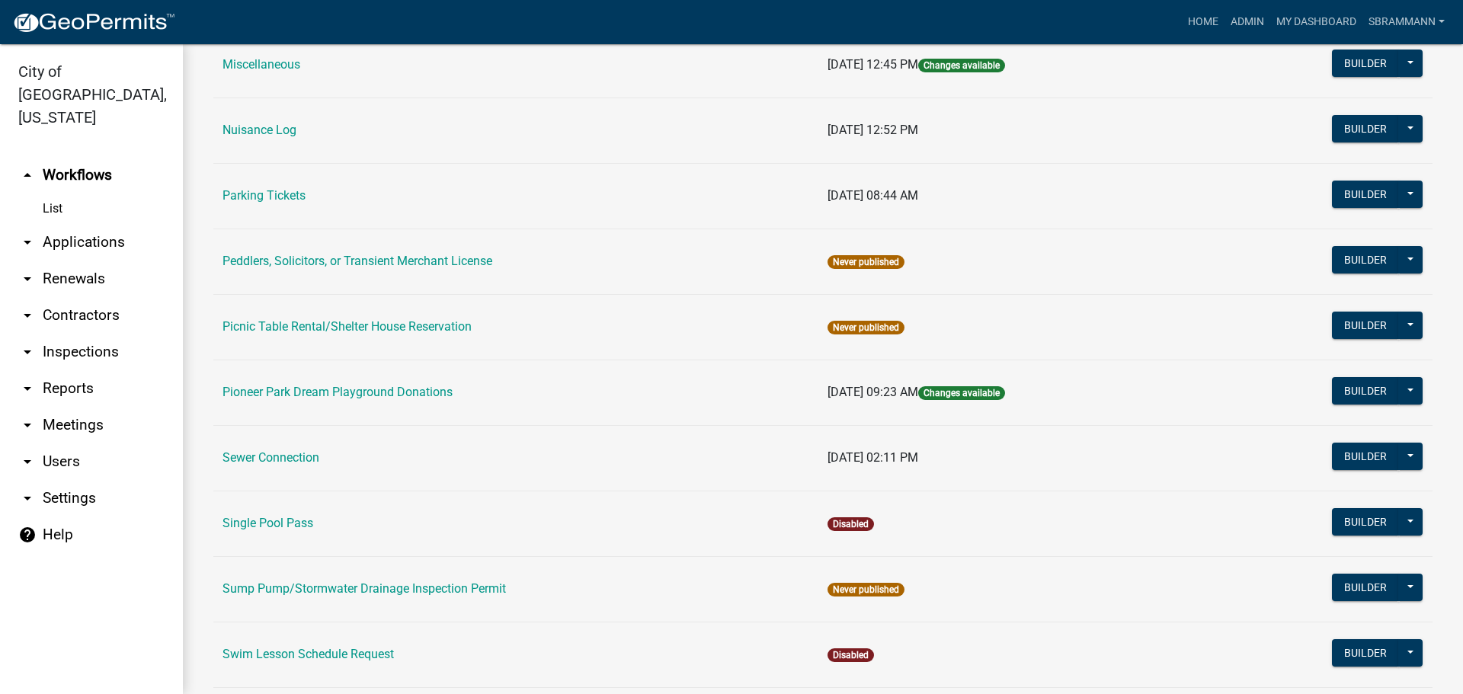
scroll to position [914, 0]
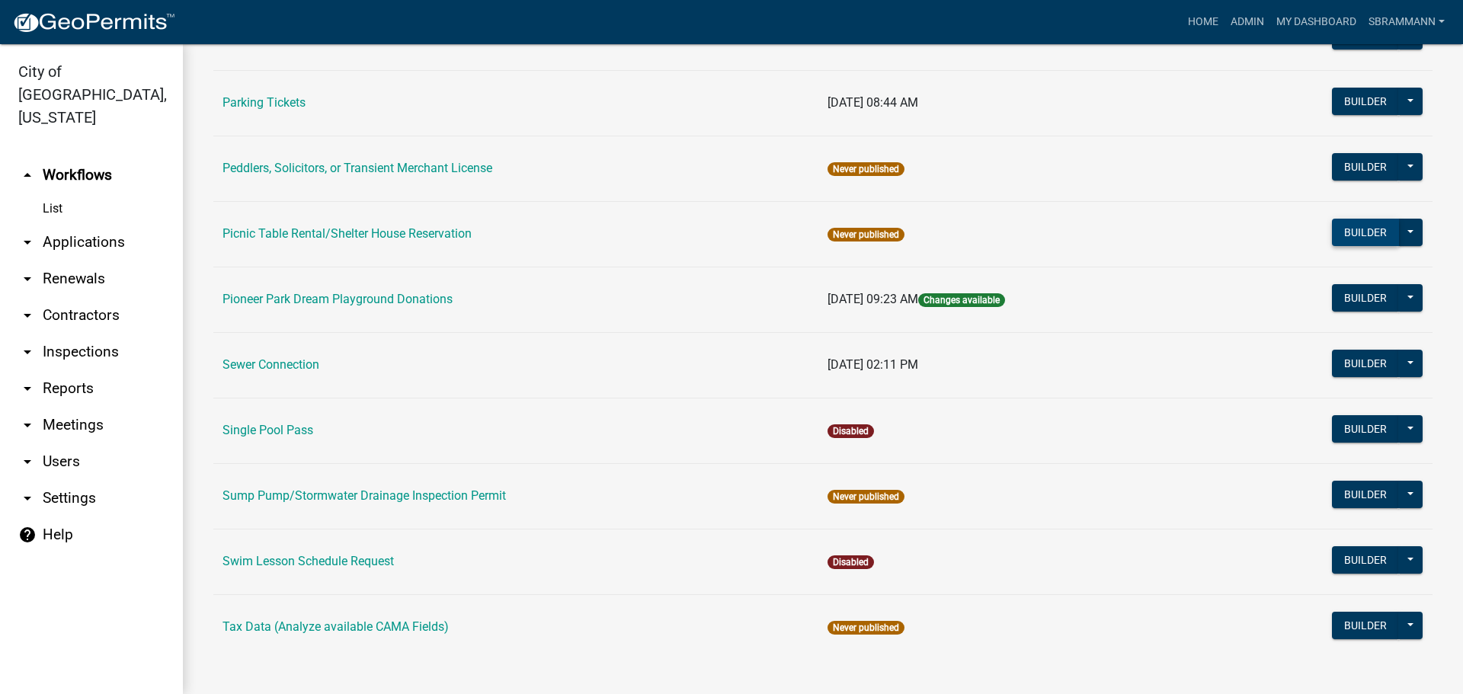
click at [1347, 232] on button "Builder" at bounding box center [1365, 232] width 67 height 27
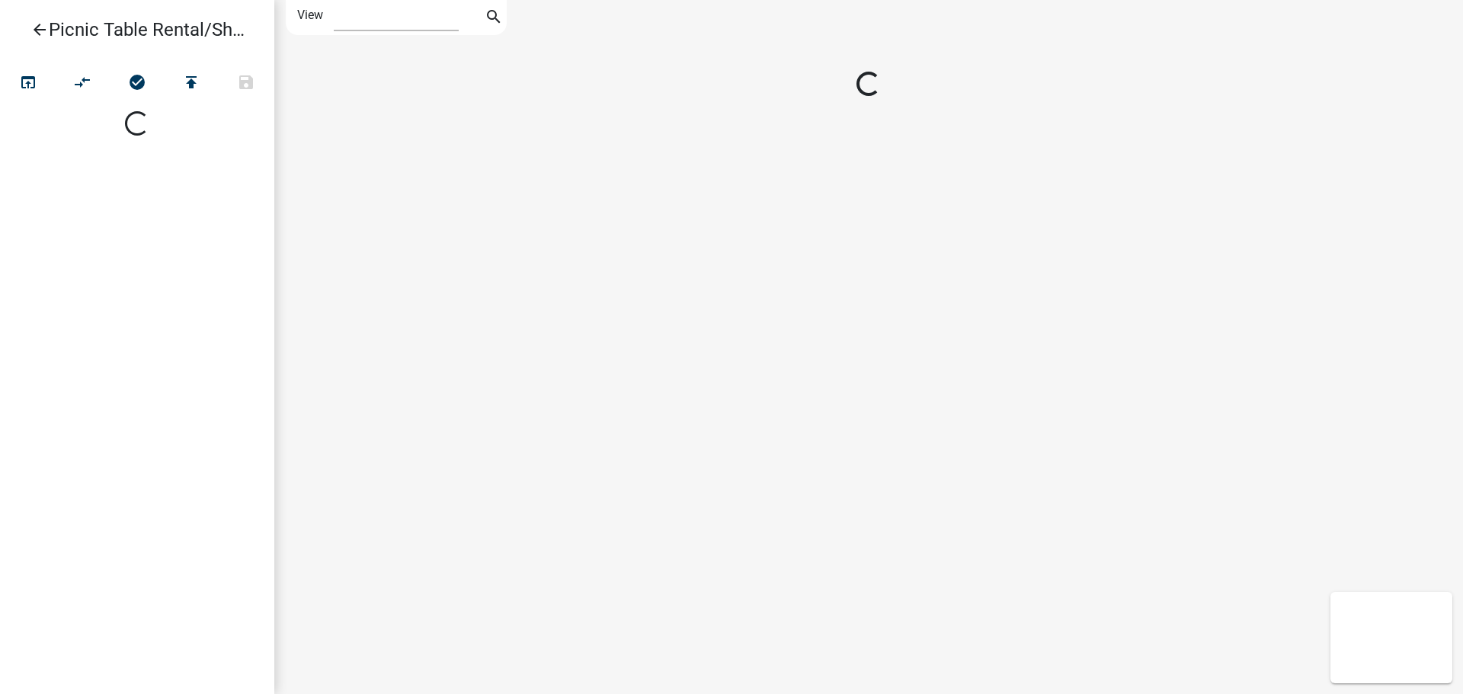
select select "1"
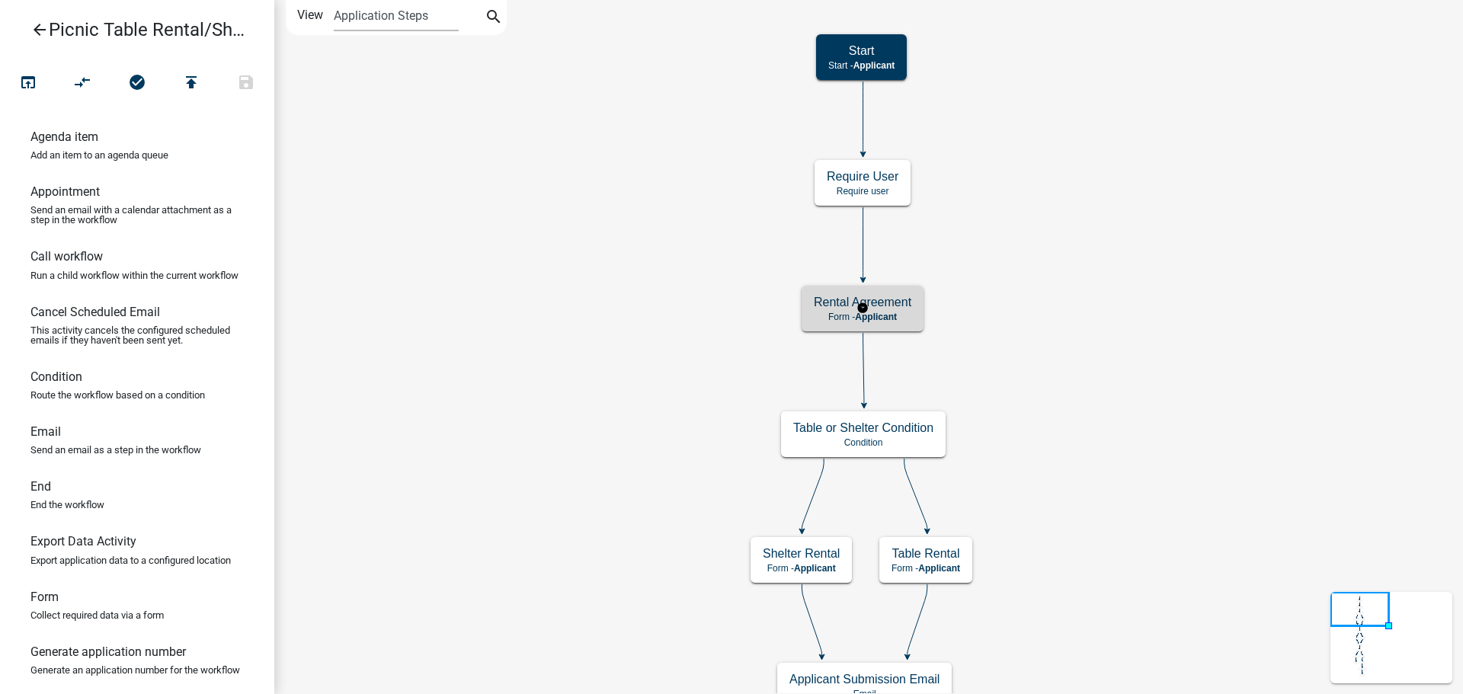
click at [895, 306] on h5 "Rental Agreement" at bounding box center [863, 302] width 98 height 14
click at [896, 305] on h5 "Rental Agreement" at bounding box center [863, 302] width 98 height 14
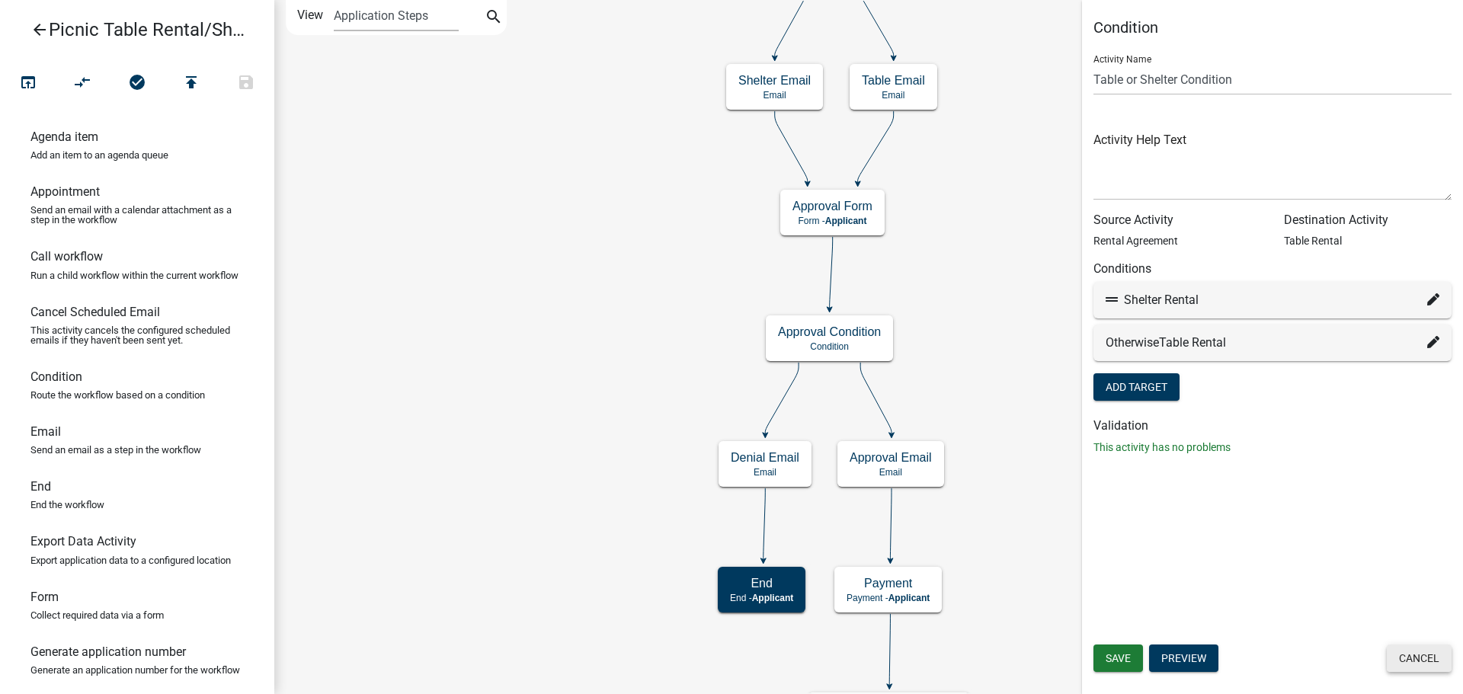
click at [1426, 659] on button "Cancel" at bounding box center [1418, 657] width 65 height 27
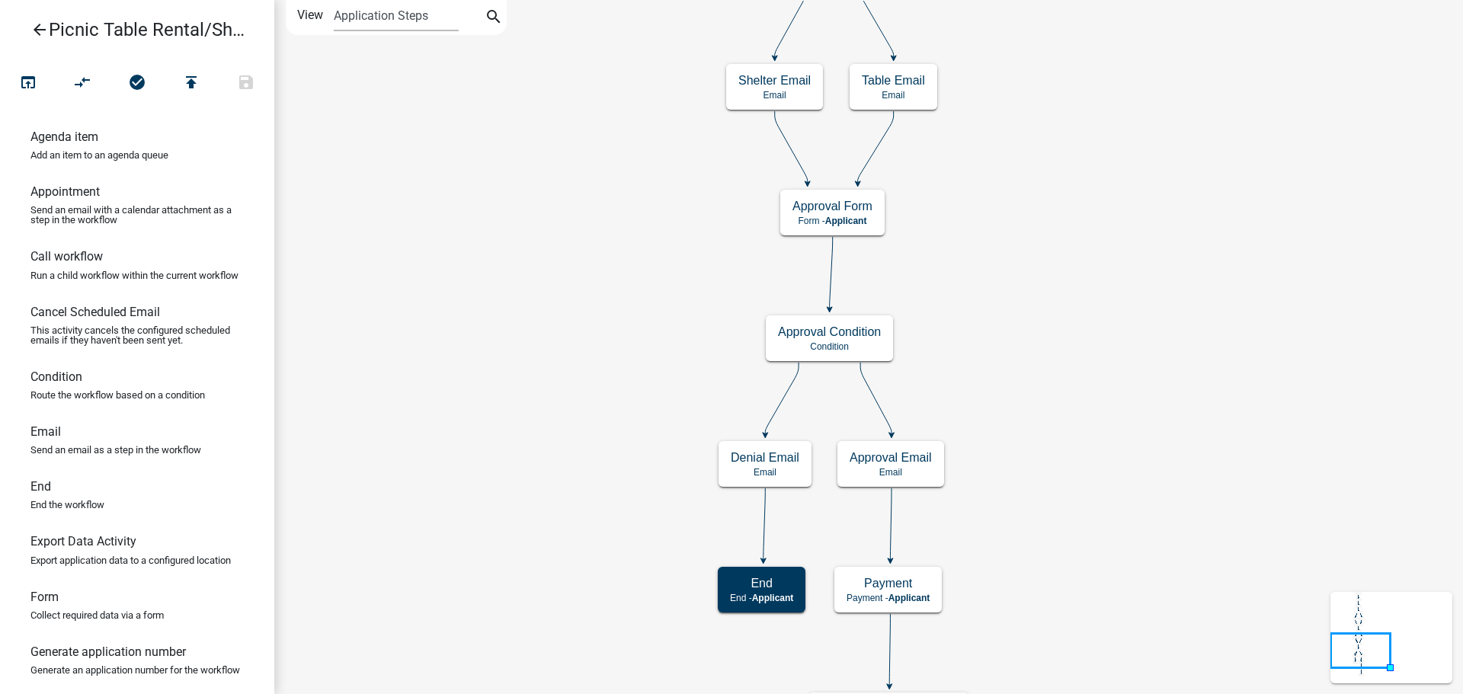
click at [36, 27] on icon "arrow_back" at bounding box center [39, 31] width 18 height 21
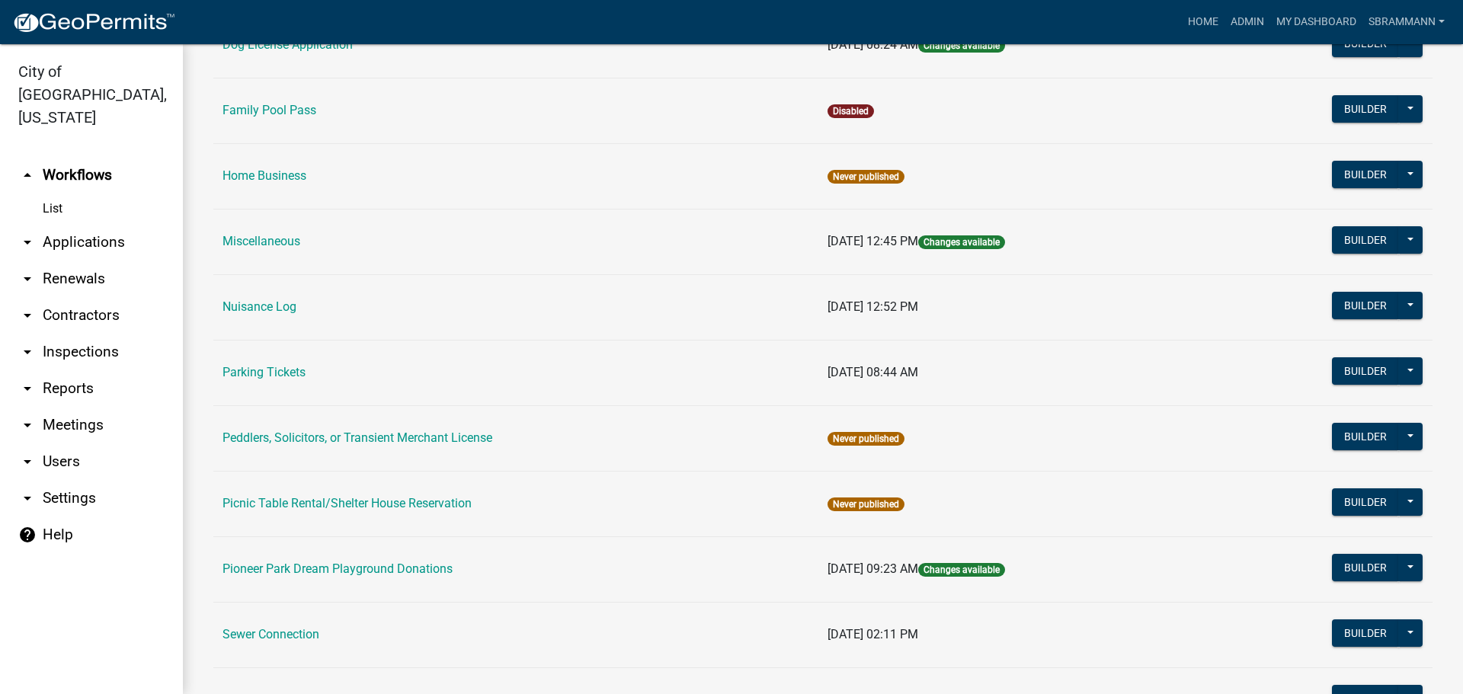
scroll to position [762, 0]
